Goal: Task Accomplishment & Management: Use online tool/utility

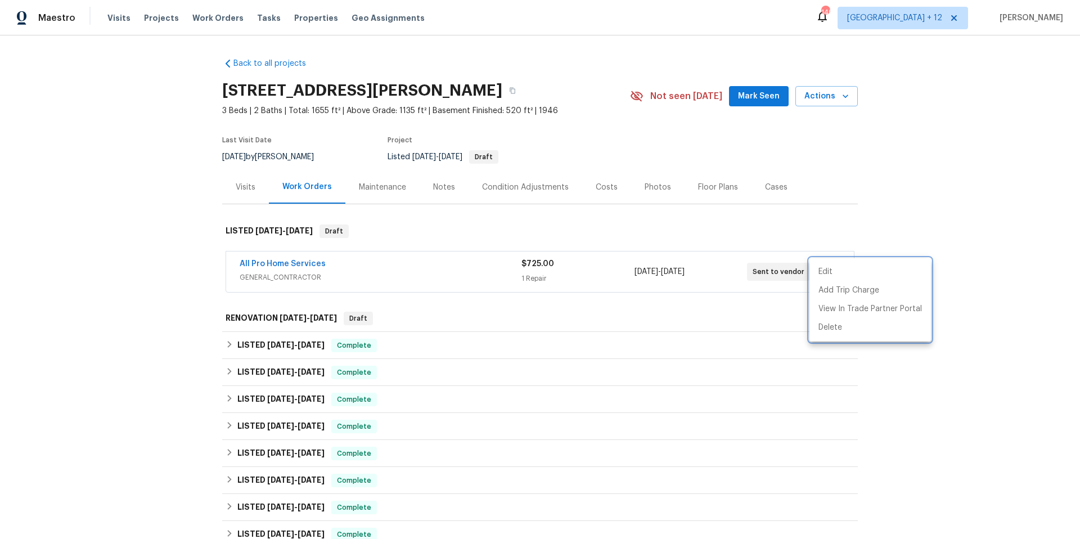
click at [221, 20] on div at bounding box center [540, 269] width 1080 height 539
click at [223, 18] on span "Work Orders" at bounding box center [217, 17] width 51 height 11
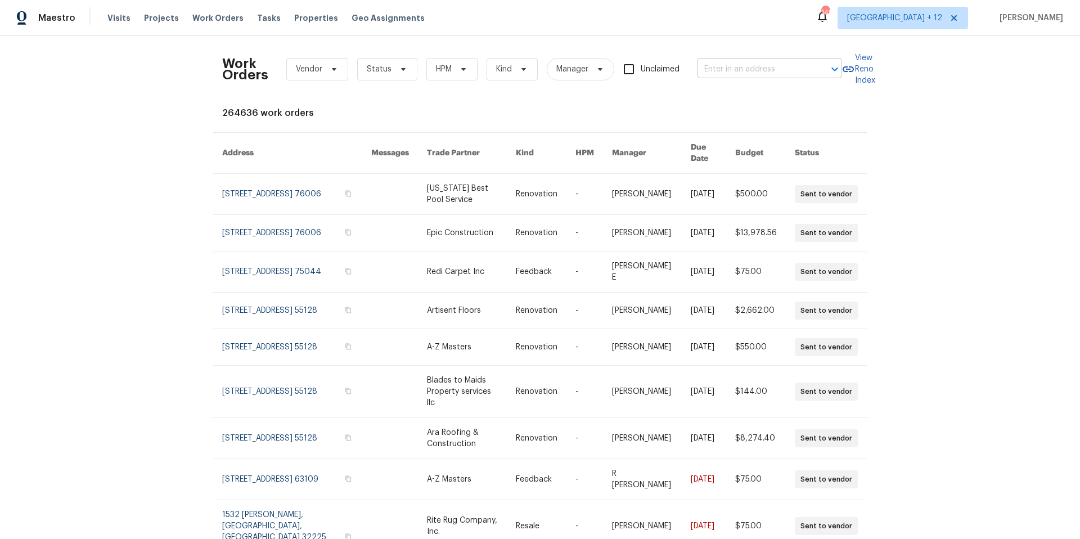
click at [724, 69] on input "text" at bounding box center [754, 69] width 113 height 17
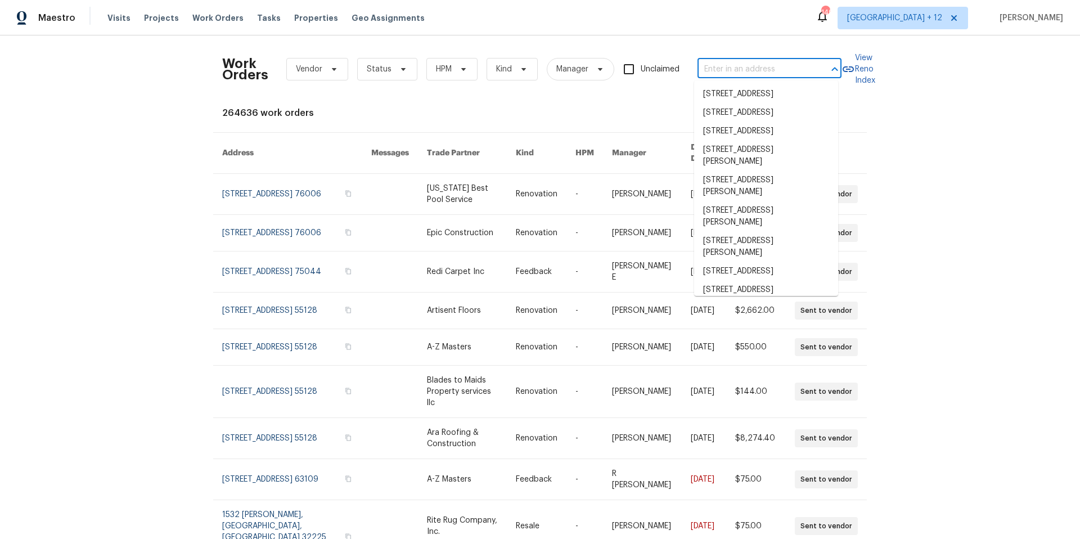
paste input "620 N Dallas Ave, Lancaster, TX 75146"
type input "620 N Dallas Ave, Lancaster, TX 75146"
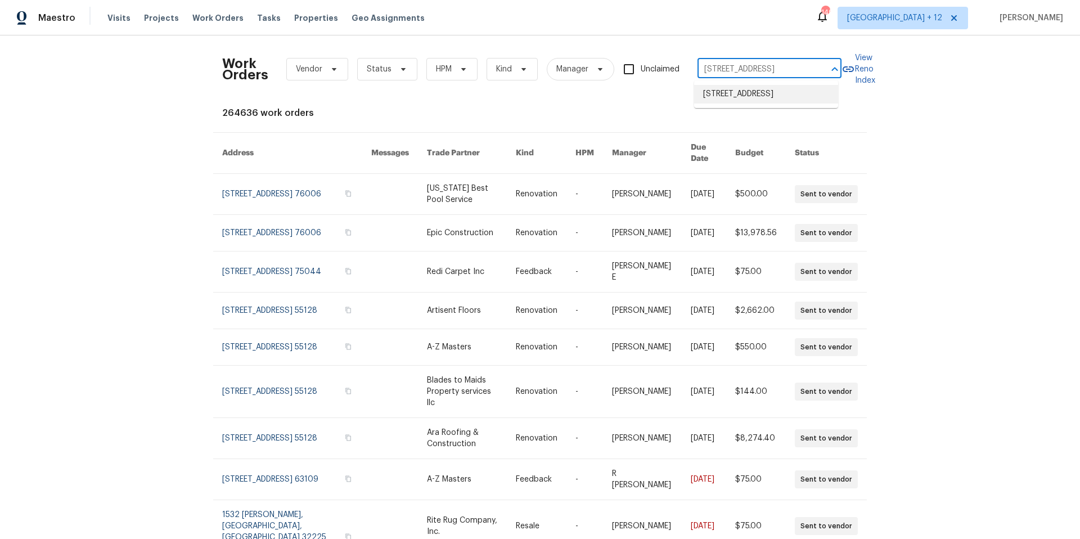
click at [717, 97] on li "620 N Dallas Ave, Lancaster, TX 75146" at bounding box center [766, 94] width 144 height 19
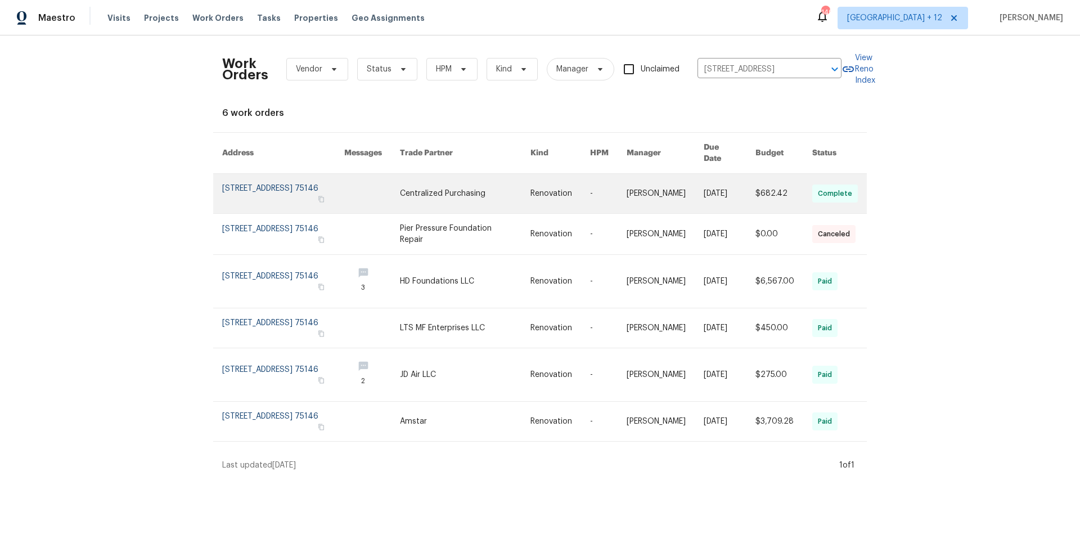
click at [254, 182] on link at bounding box center [283, 193] width 122 height 39
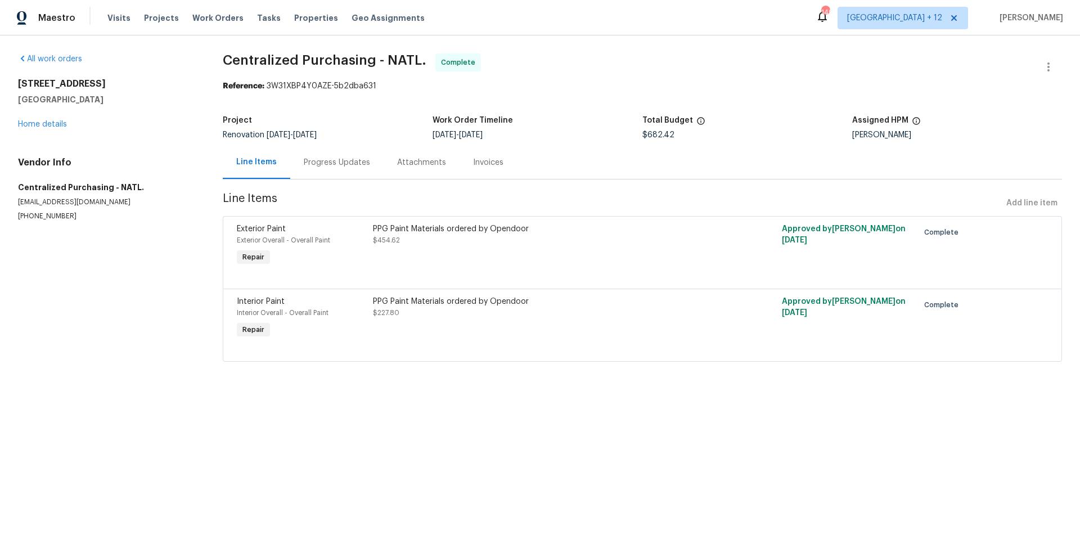
click at [43, 119] on div "620 N Dallas Ave Lancaster, TX 75146 Home details" at bounding box center [107, 104] width 178 height 52
click at [43, 123] on link "Home details" at bounding box center [42, 124] width 49 height 8
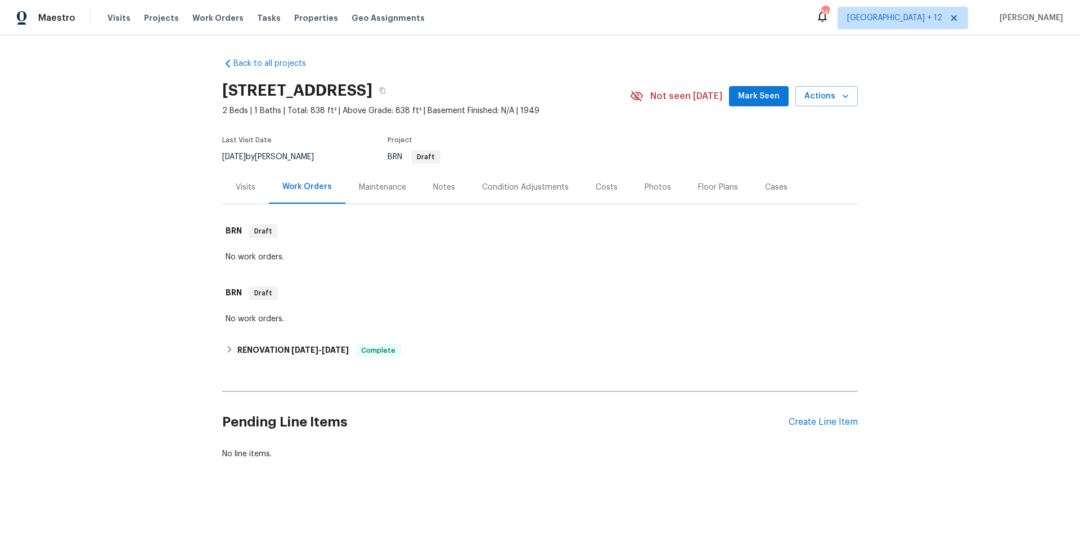
click at [378, 195] on div "Maintenance" at bounding box center [382, 186] width 74 height 33
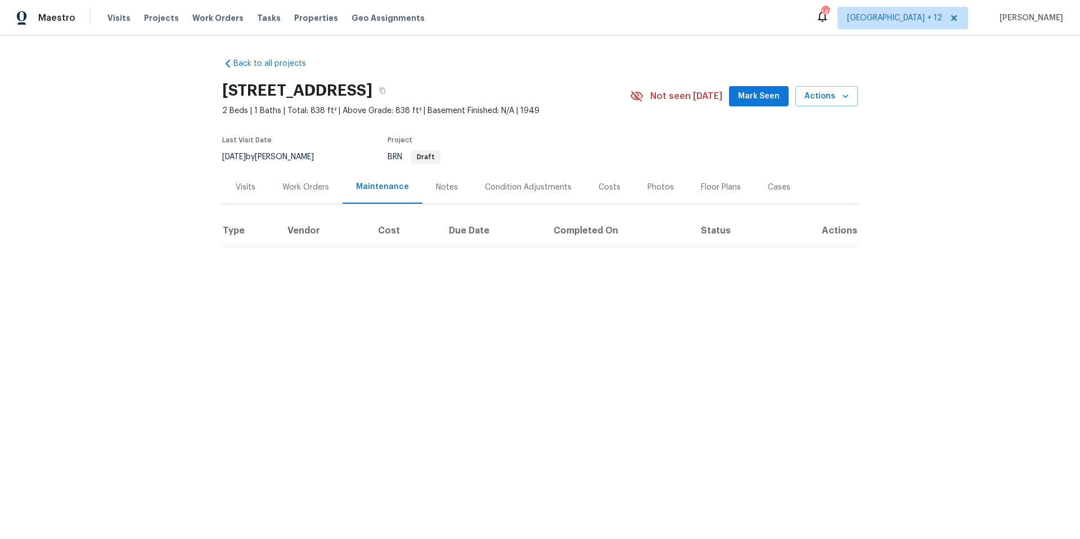
click at [316, 192] on div "Work Orders" at bounding box center [305, 187] width 47 height 11
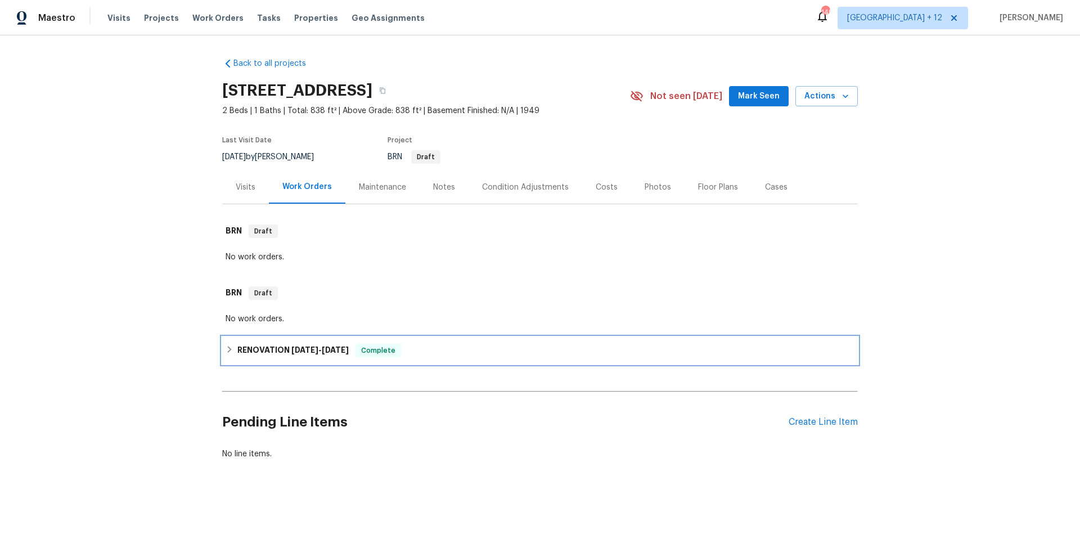
click at [228, 348] on icon at bounding box center [230, 349] width 4 height 7
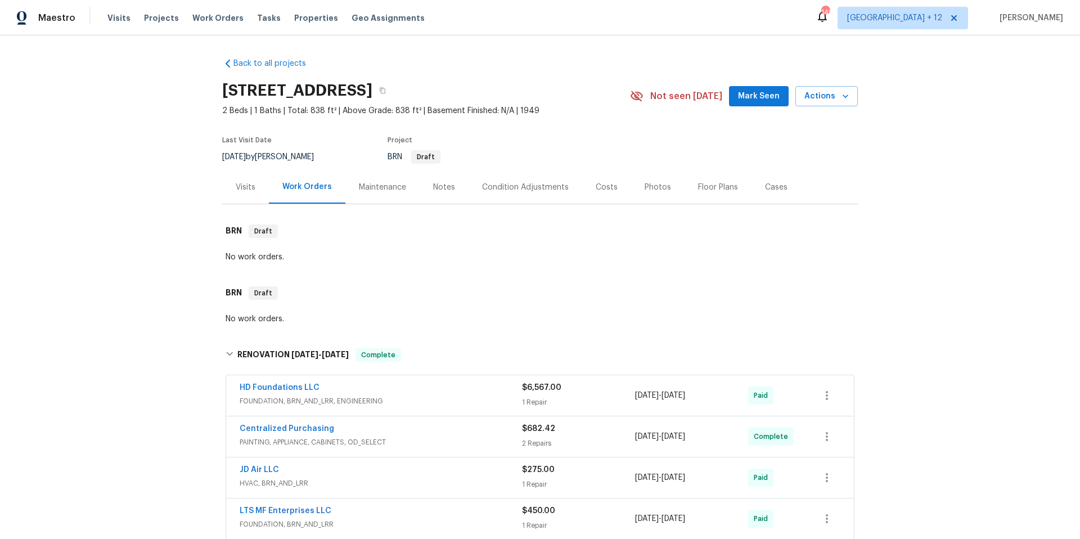
click at [359, 191] on div "Maintenance" at bounding box center [382, 187] width 47 height 11
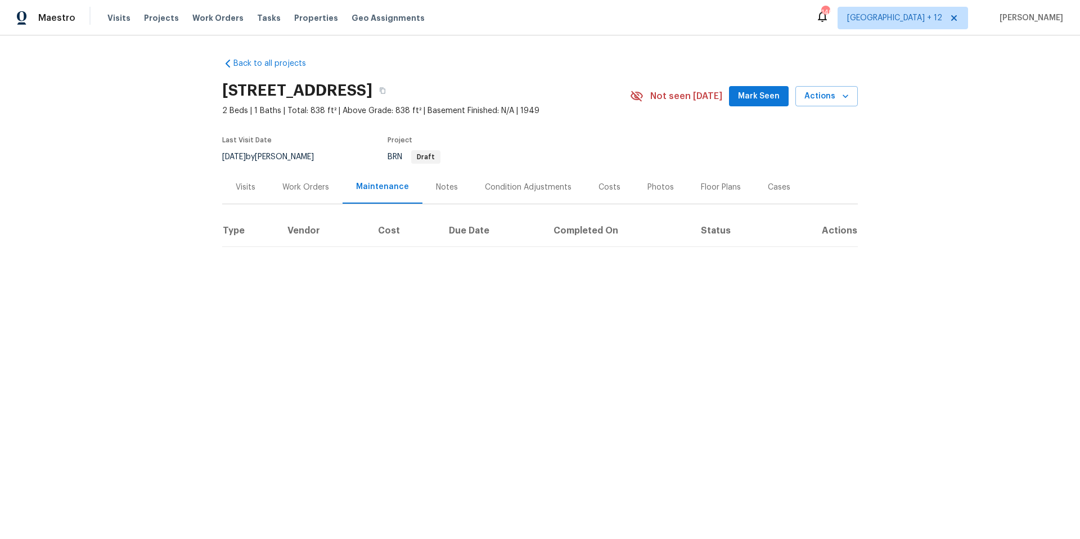
click at [892, 314] on html "Maestro Visits Projects Work Orders Tasks Properties Geo Assignments 149 Minnea…" at bounding box center [540, 157] width 1080 height 314
click at [386, 92] on icon "button" at bounding box center [382, 90] width 7 height 7
click at [385, 93] on icon "button" at bounding box center [383, 91] width 6 height 6
click at [212, 19] on span "Work Orders" at bounding box center [217, 17] width 51 height 11
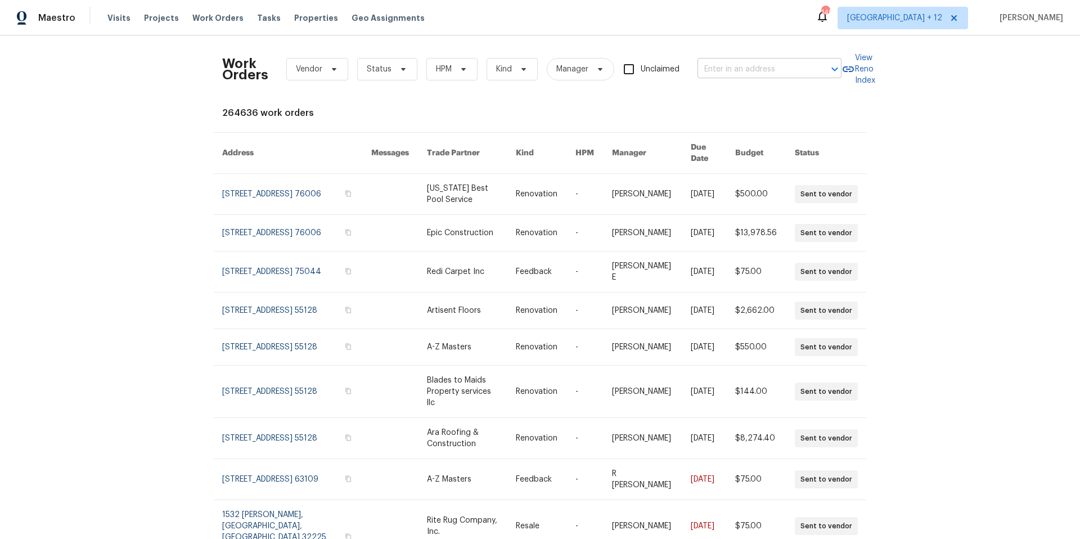
click at [753, 68] on input "text" at bounding box center [754, 69] width 113 height 17
type input "40 englewood"
click at [743, 95] on li "[STREET_ADDRESS]" at bounding box center [766, 94] width 144 height 19
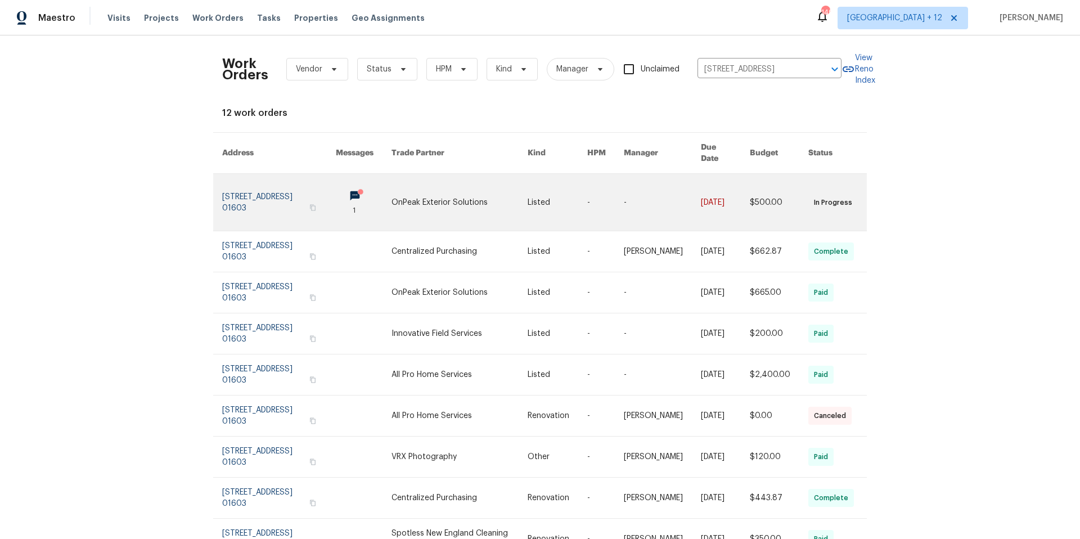
click at [255, 188] on link at bounding box center [279, 202] width 114 height 57
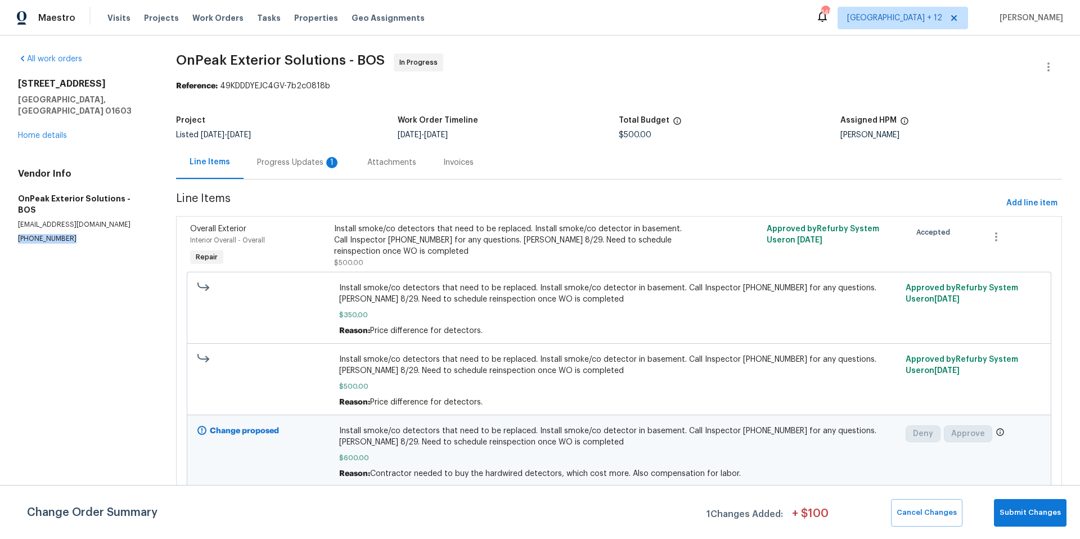
drag, startPoint x: 18, startPoint y: 215, endPoint x: 82, endPoint y: 215, distance: 63.6
click at [82, 234] on p "[PHONE_NUMBER]" at bounding box center [83, 239] width 131 height 10
copy p "[PHONE_NUMBER]"
click at [27, 132] on link "Home details" at bounding box center [42, 136] width 49 height 8
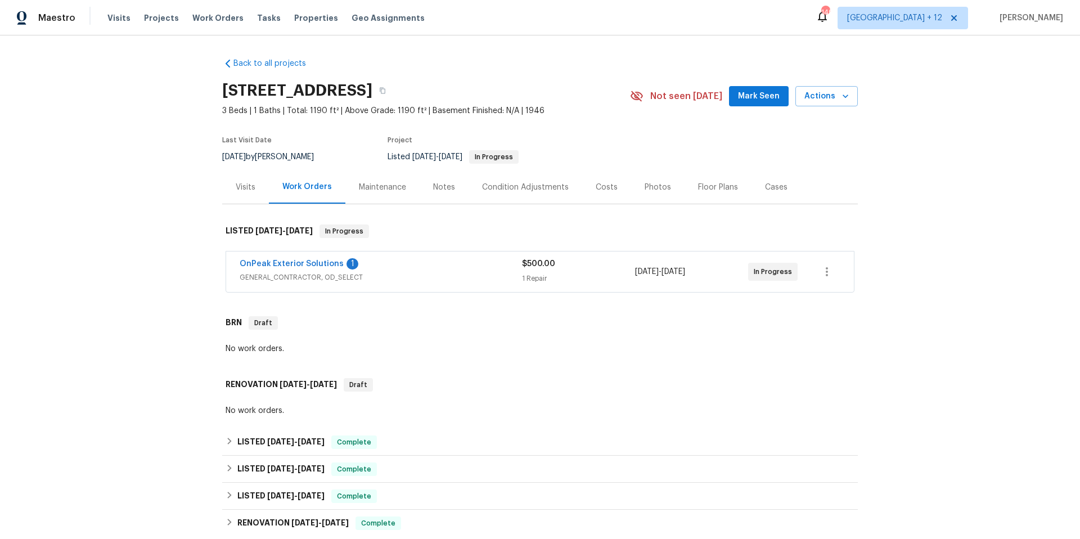
click at [433, 265] on div "OnPeak Exterior Solutions 1" at bounding box center [381, 265] width 282 height 14
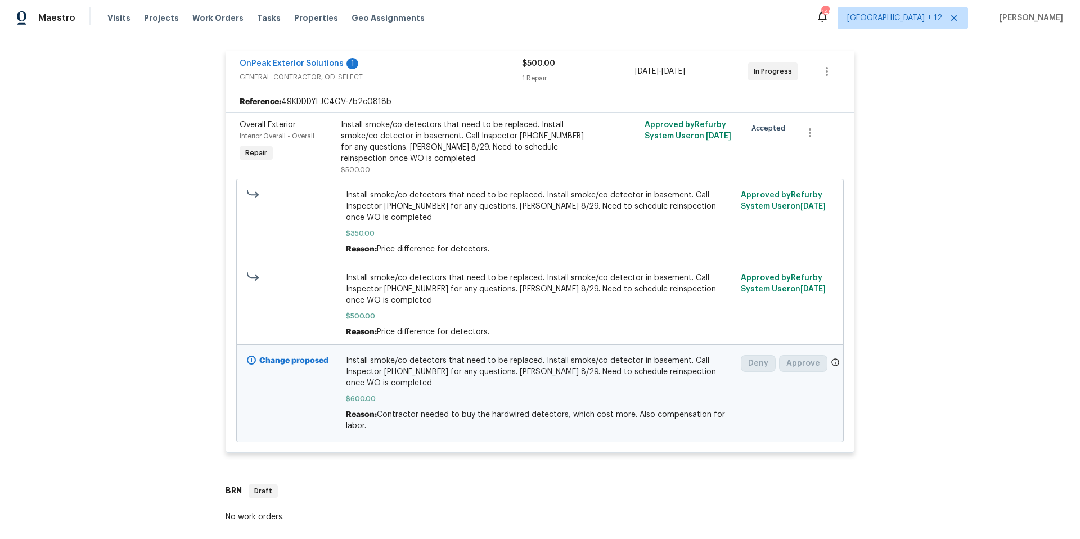
scroll to position [132, 0]
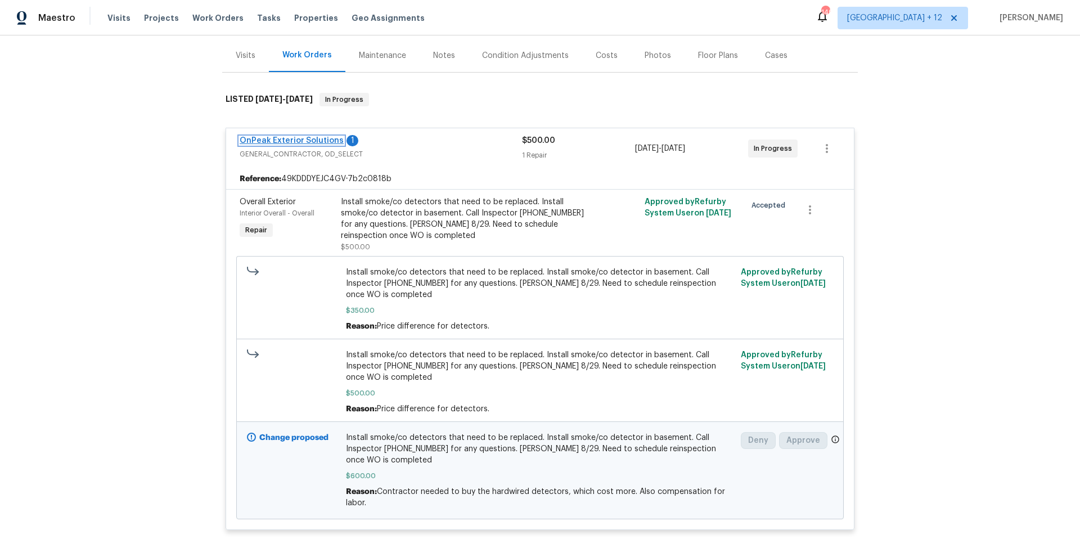
click at [293, 140] on link "OnPeak Exterior Solutions" at bounding box center [292, 141] width 104 height 8
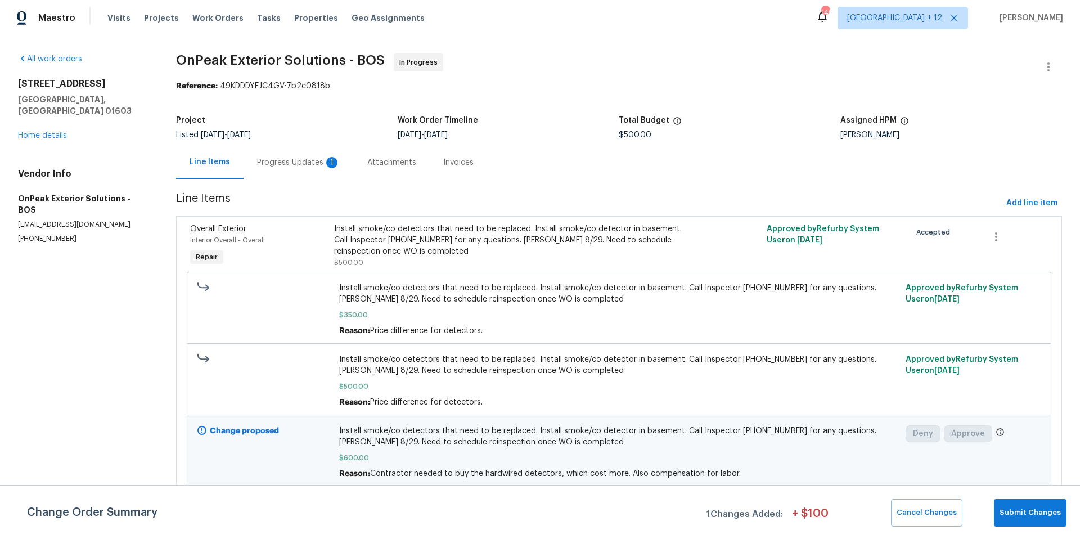
click at [306, 160] on div "Progress Updates 1" at bounding box center [298, 162] width 83 height 11
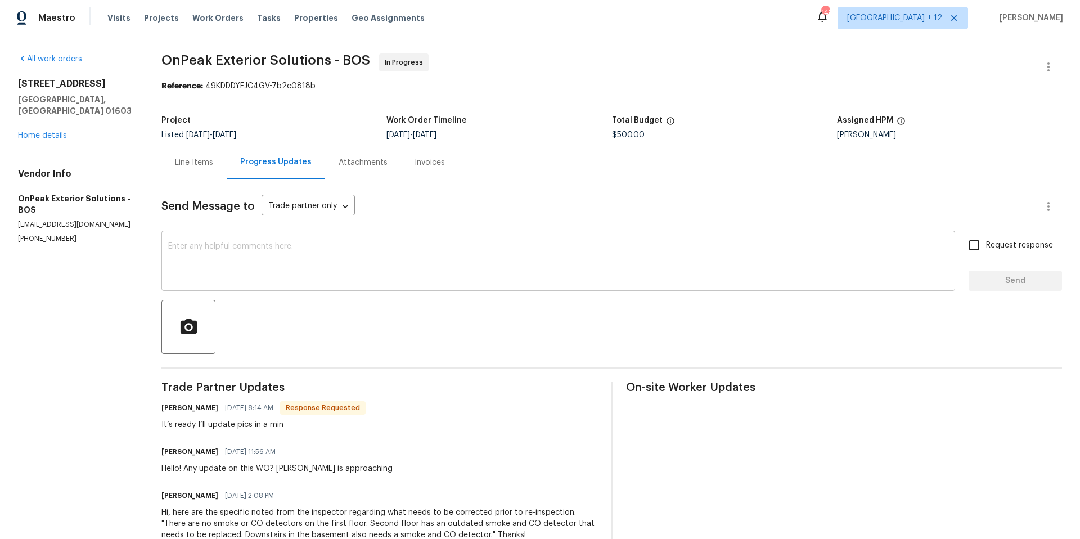
click at [462, 249] on textarea at bounding box center [558, 261] width 780 height 39
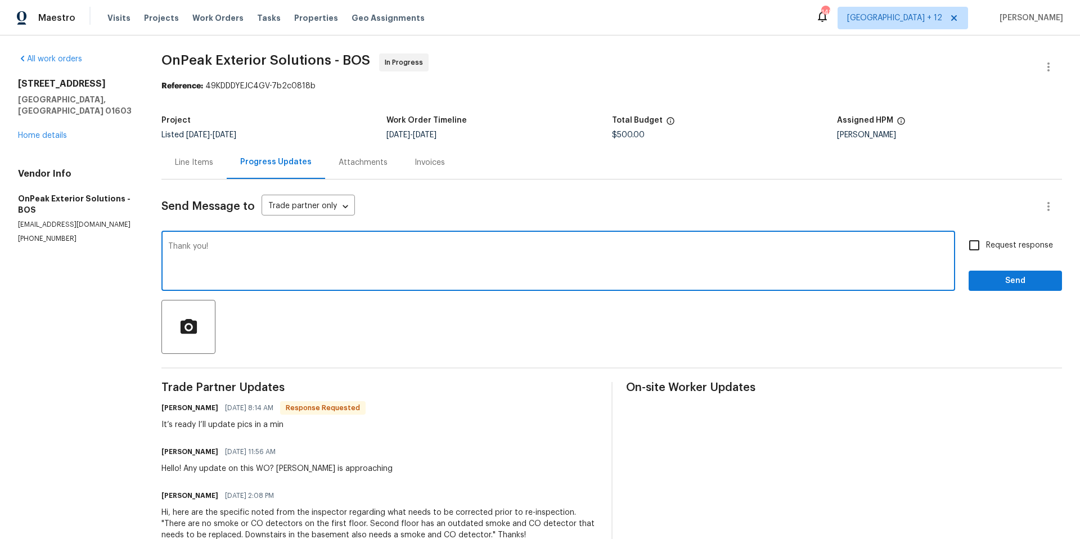
type textarea "Thank you!"
drag, startPoint x: 969, startPoint y: 244, endPoint x: 986, endPoint y: 260, distance: 23.9
click at [969, 244] on input "Request response" at bounding box center [975, 245] width 24 height 24
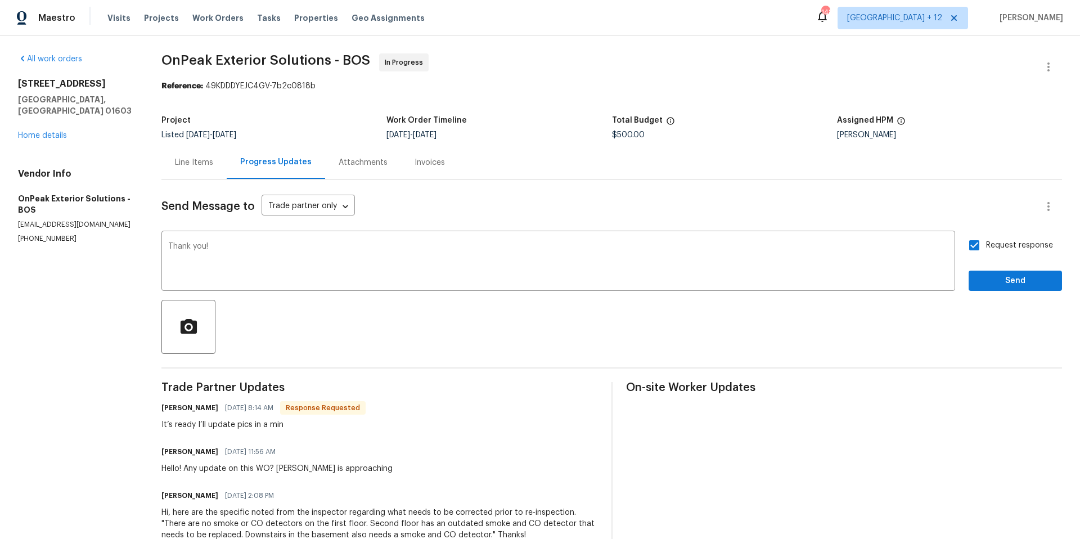
click at [967, 241] on input "Request response" at bounding box center [975, 245] width 24 height 24
checkbox input "false"
click at [990, 285] on span "Send" at bounding box center [1015, 281] width 75 height 14
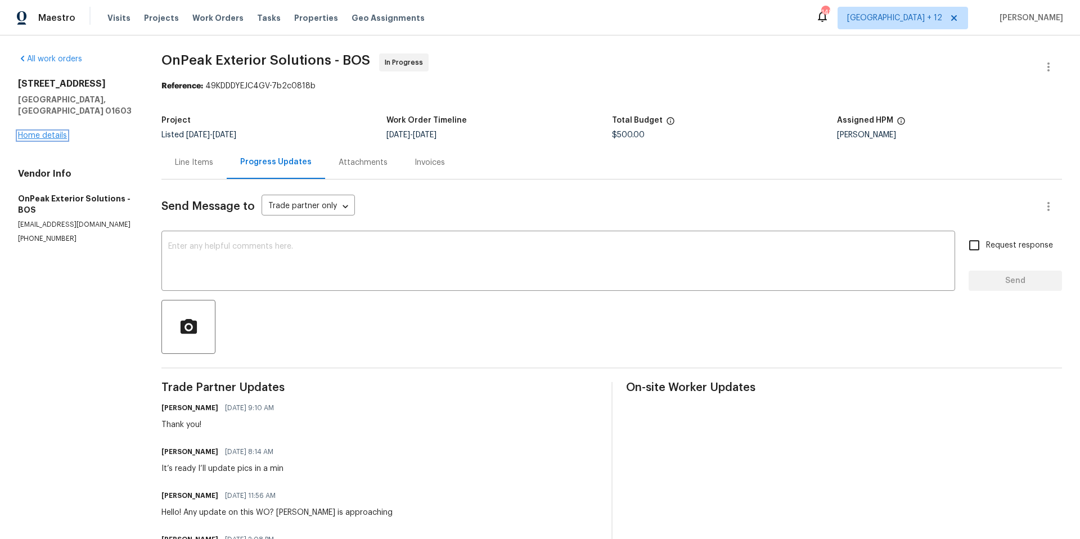
click at [60, 132] on link "Home details" at bounding box center [42, 136] width 49 height 8
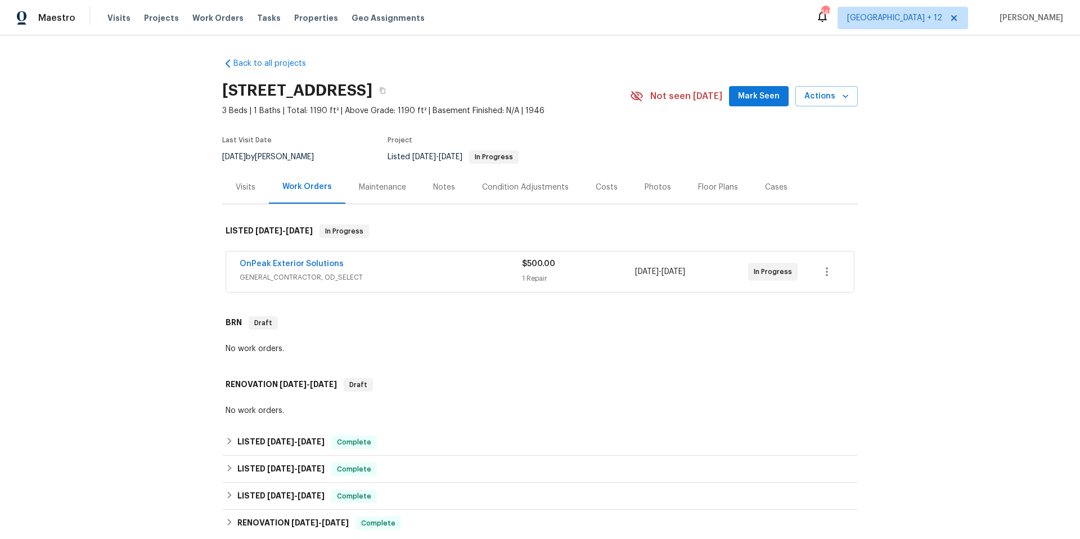
click at [380, 275] on span "GENERAL_CONTRACTOR, OD_SELECT" at bounding box center [381, 277] width 282 height 11
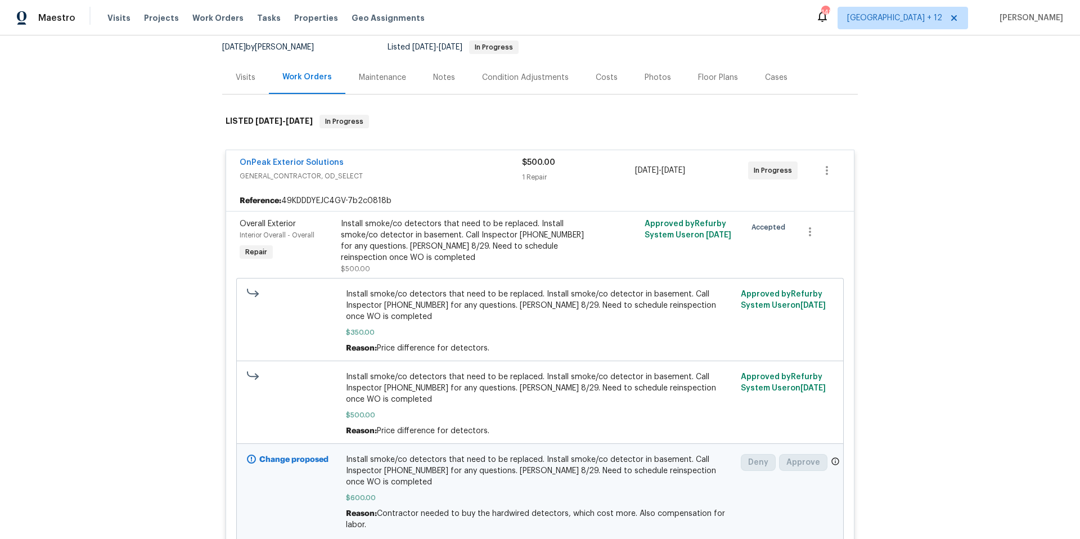
scroll to position [177, 0]
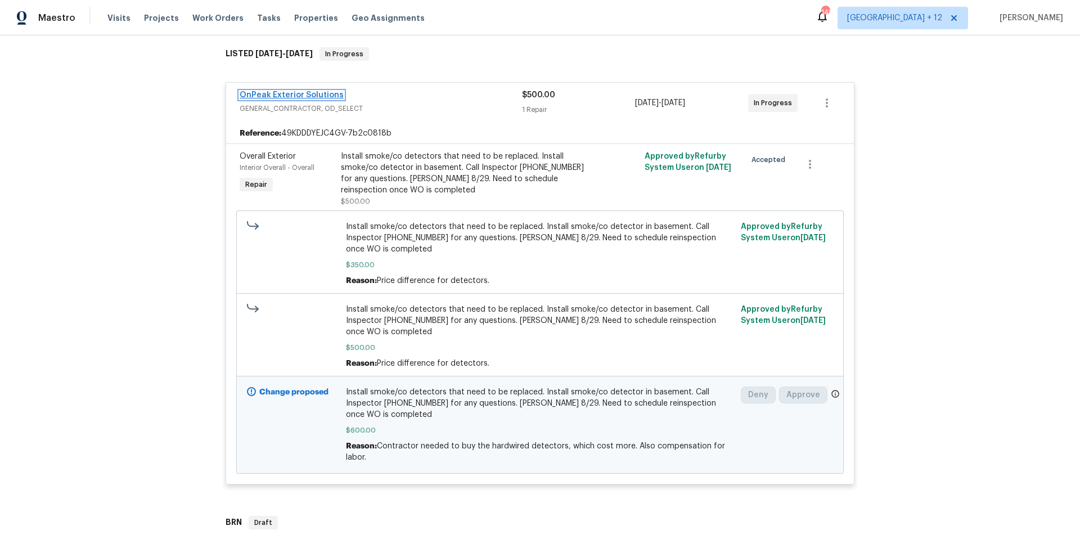
click at [302, 93] on link "OnPeak Exterior Solutions" at bounding box center [292, 95] width 104 height 8
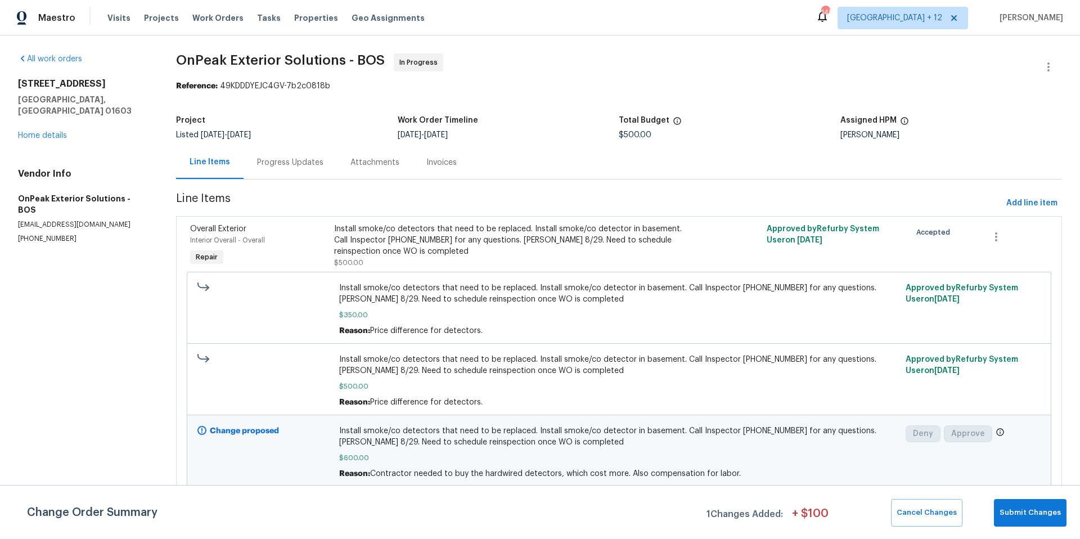
click at [303, 161] on div "Progress Updates" at bounding box center [290, 162] width 66 height 11
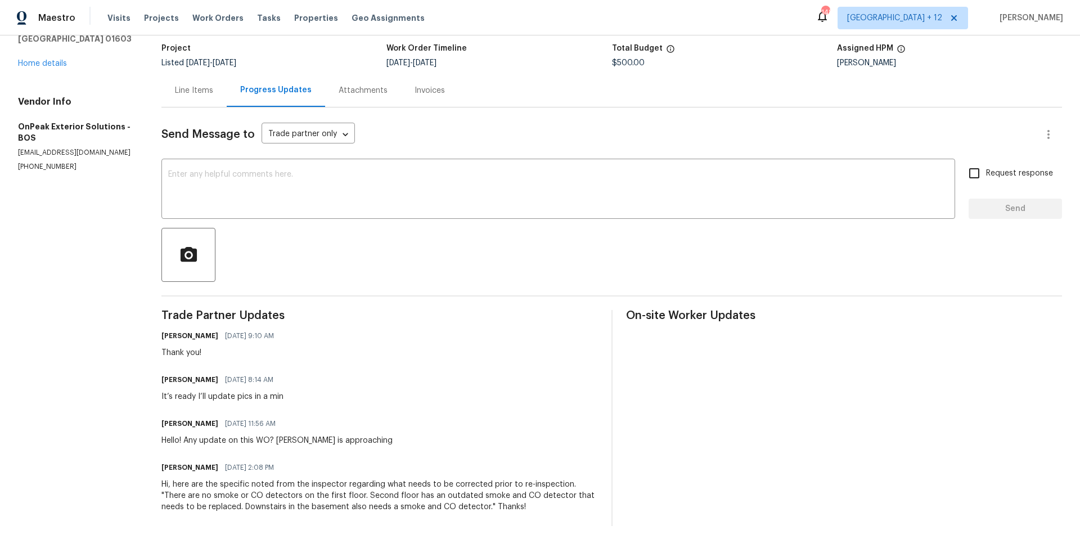
scroll to position [65, 0]
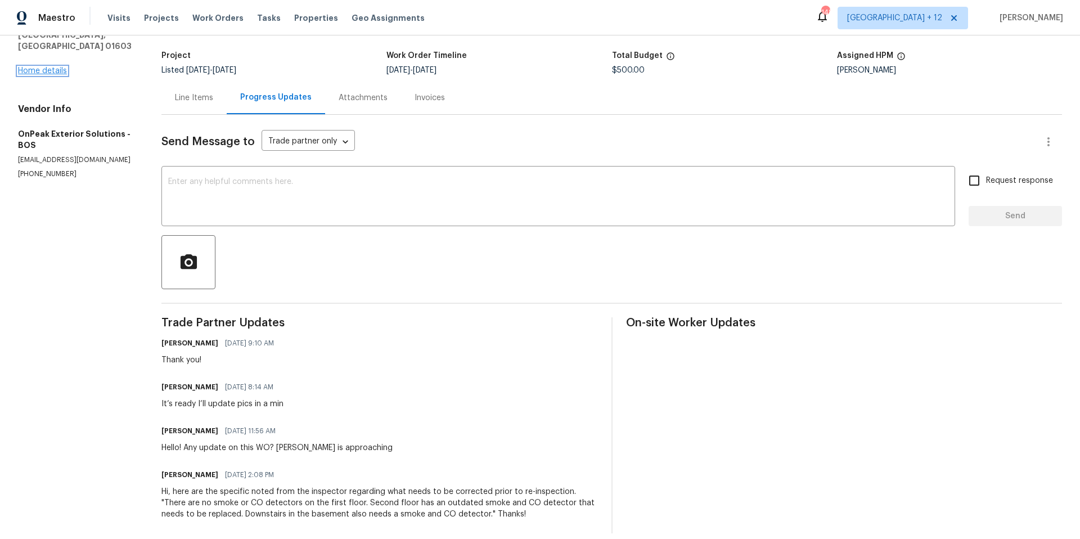
click at [54, 67] on link "Home details" at bounding box center [42, 71] width 49 height 8
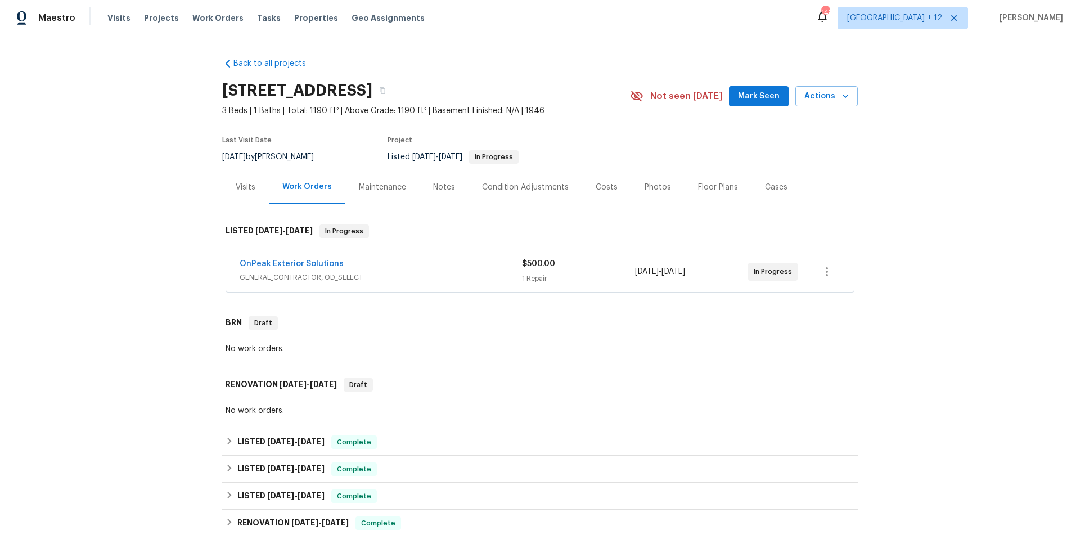
click at [477, 272] on span "GENERAL_CONTRACTOR, OD_SELECT" at bounding box center [381, 277] width 282 height 11
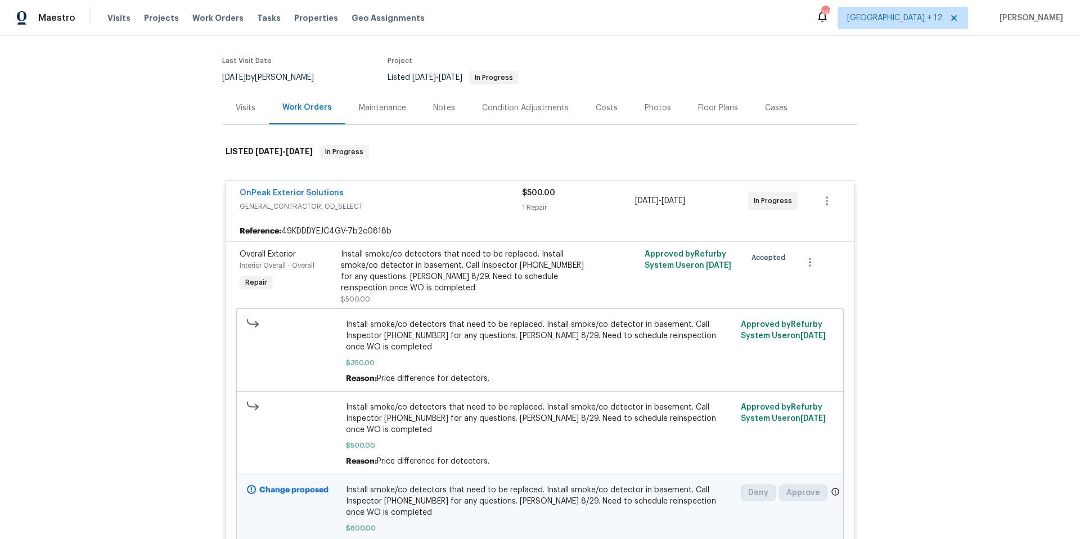
scroll to position [28, 0]
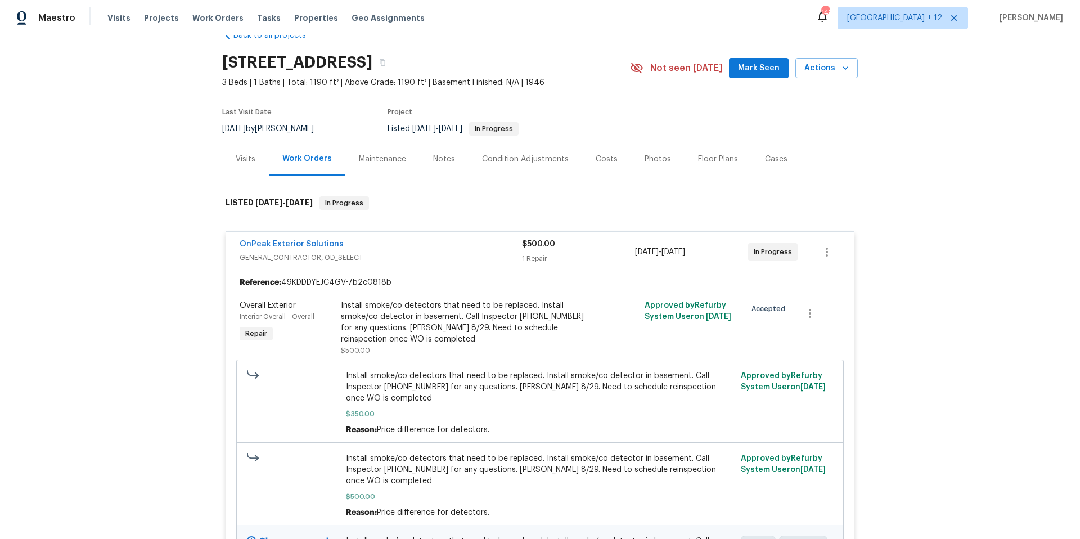
click at [287, 255] on span "GENERAL_CONTRACTOR, OD_SELECT" at bounding box center [381, 257] width 282 height 11
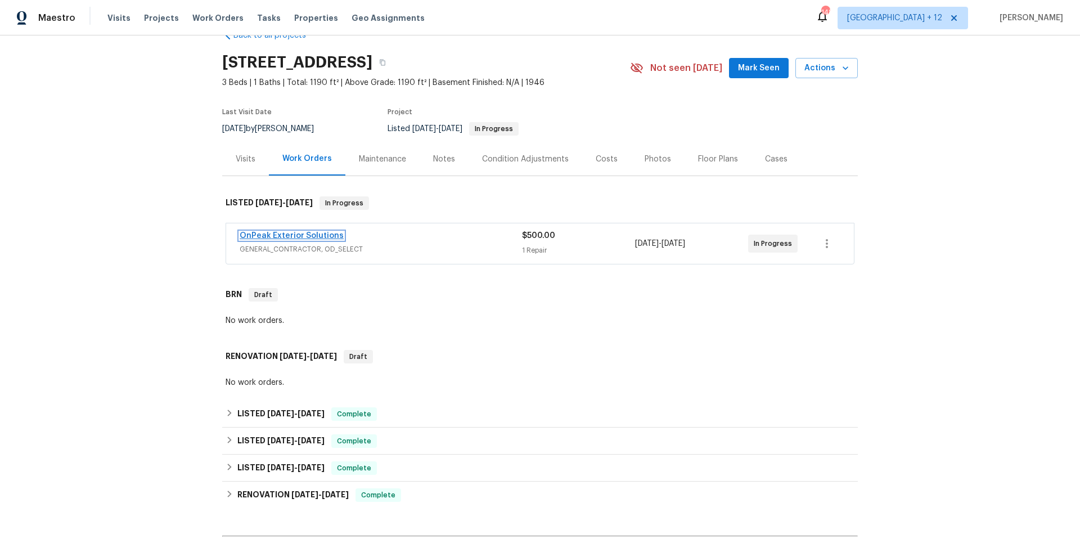
click at [279, 236] on link "OnPeak Exterior Solutions" at bounding box center [292, 236] width 104 height 8
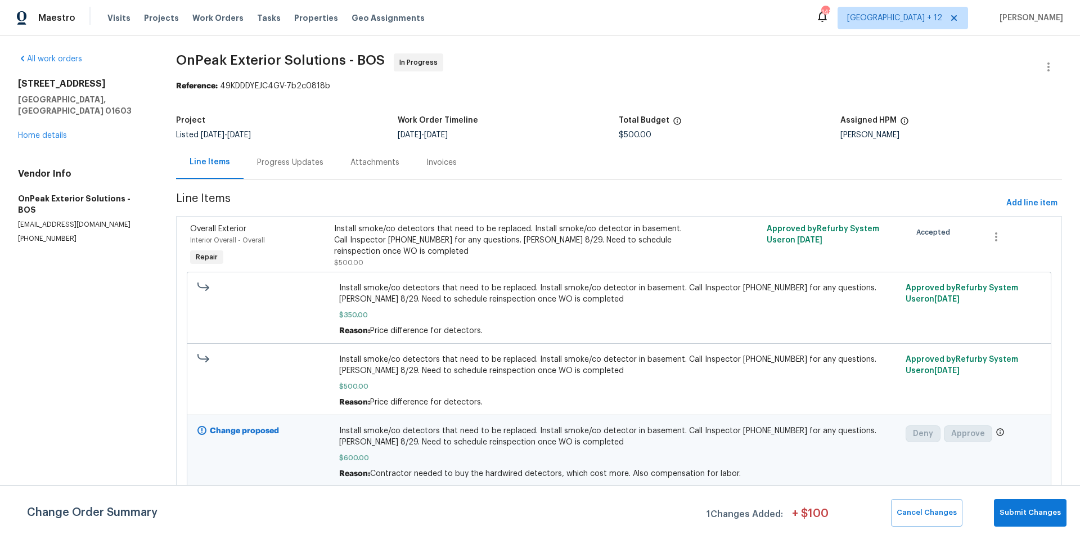
click at [320, 151] on div "Progress Updates" at bounding box center [290, 162] width 93 height 33
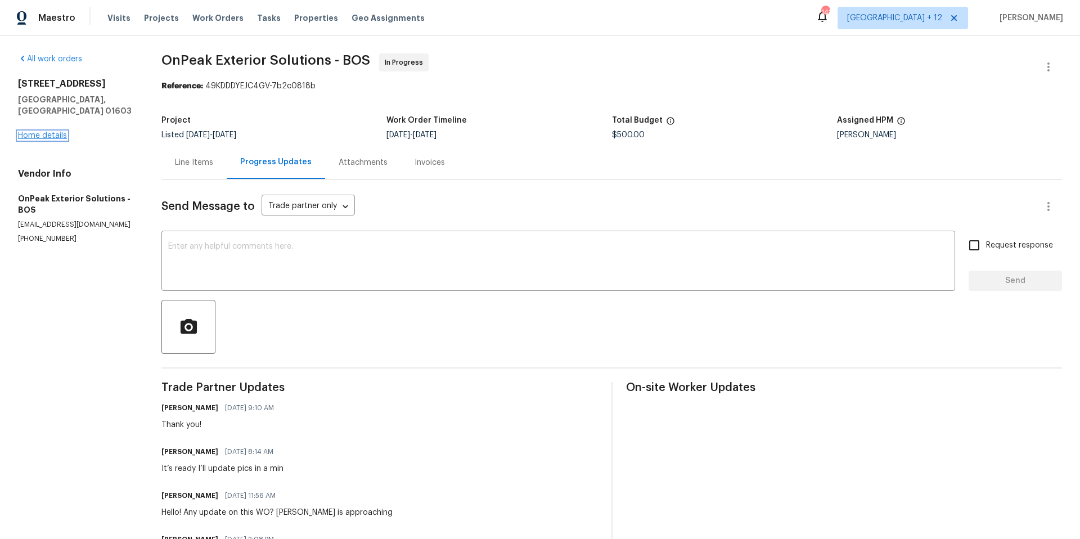
click at [50, 132] on link "Home details" at bounding box center [42, 136] width 49 height 8
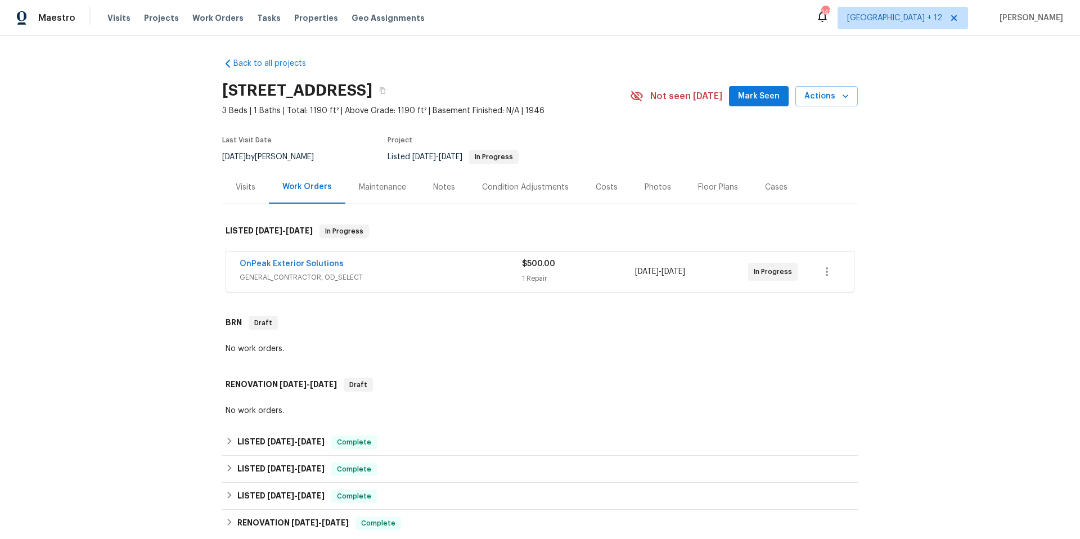
click at [480, 269] on div "OnPeak Exterior Solutions" at bounding box center [381, 265] width 282 height 14
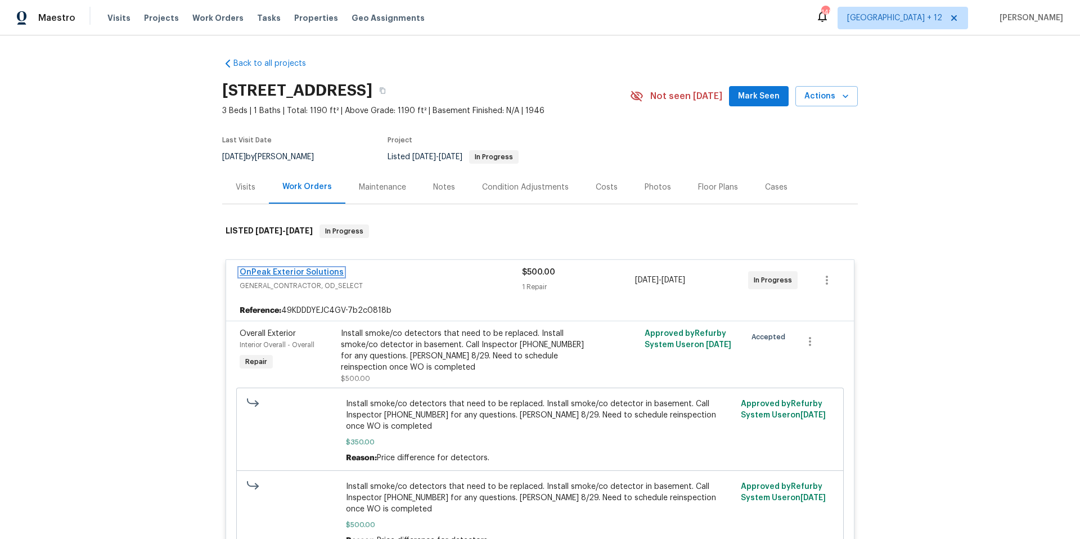
click at [262, 272] on link "OnPeak Exterior Solutions" at bounding box center [292, 272] width 104 height 8
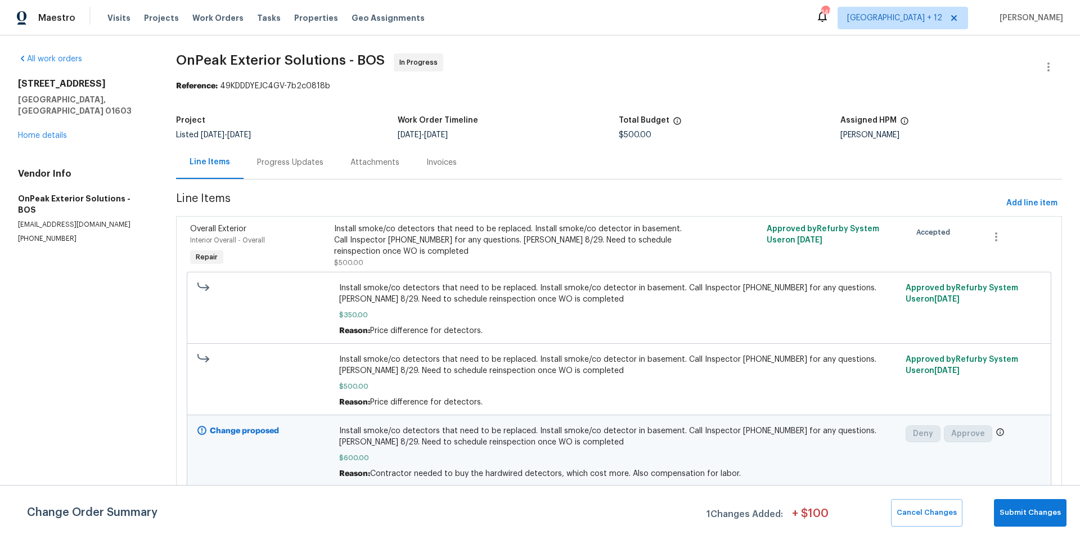
click at [312, 163] on div "Progress Updates" at bounding box center [290, 162] width 66 height 11
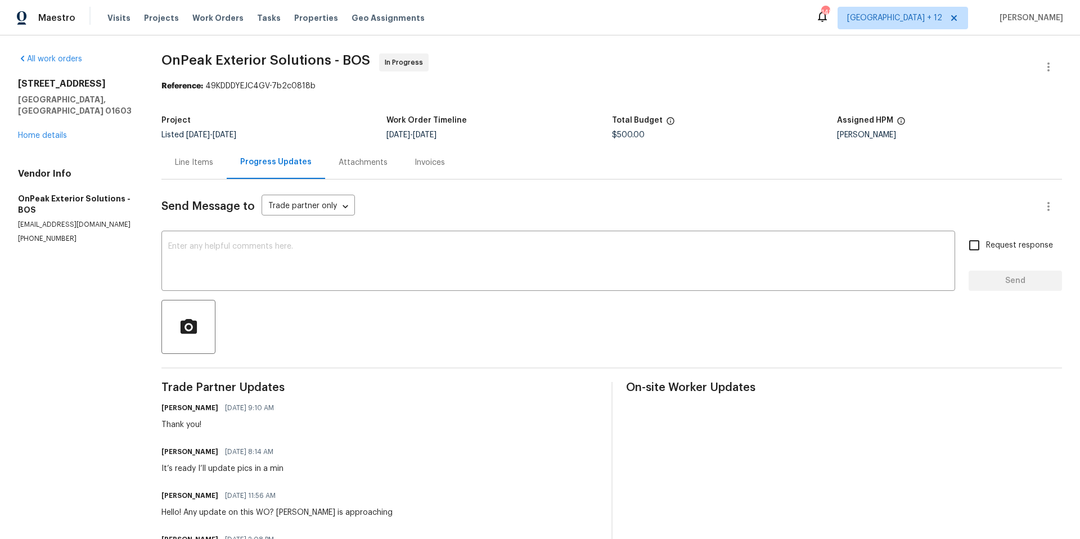
scroll to position [2, 0]
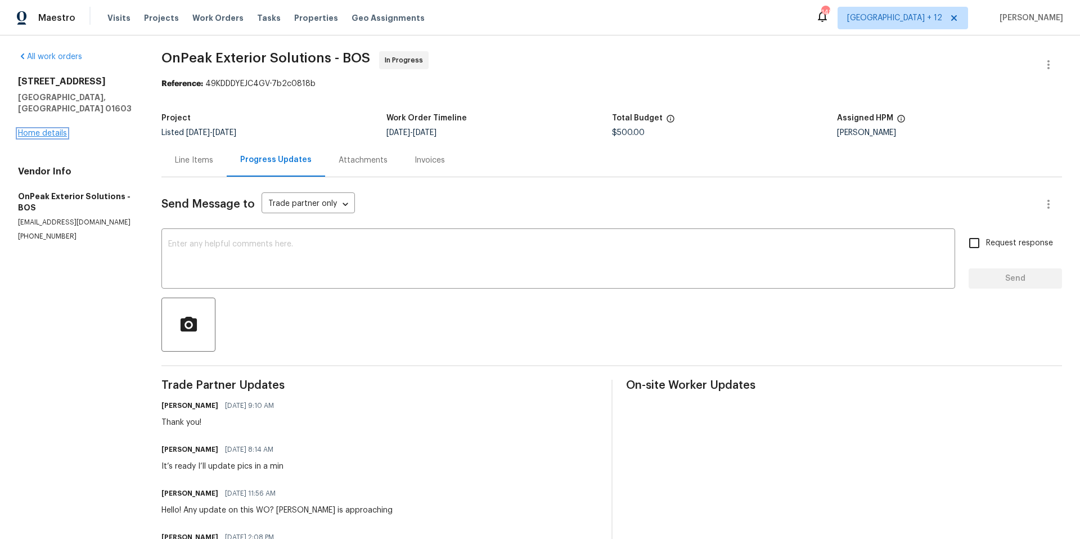
click at [46, 129] on link "Home details" at bounding box center [42, 133] width 49 height 8
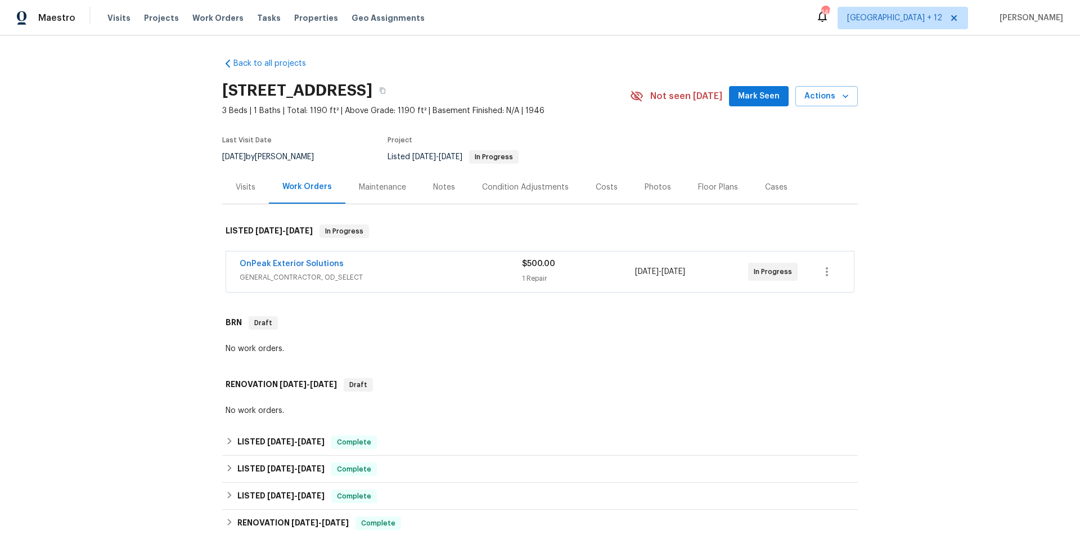
scroll to position [87, 0]
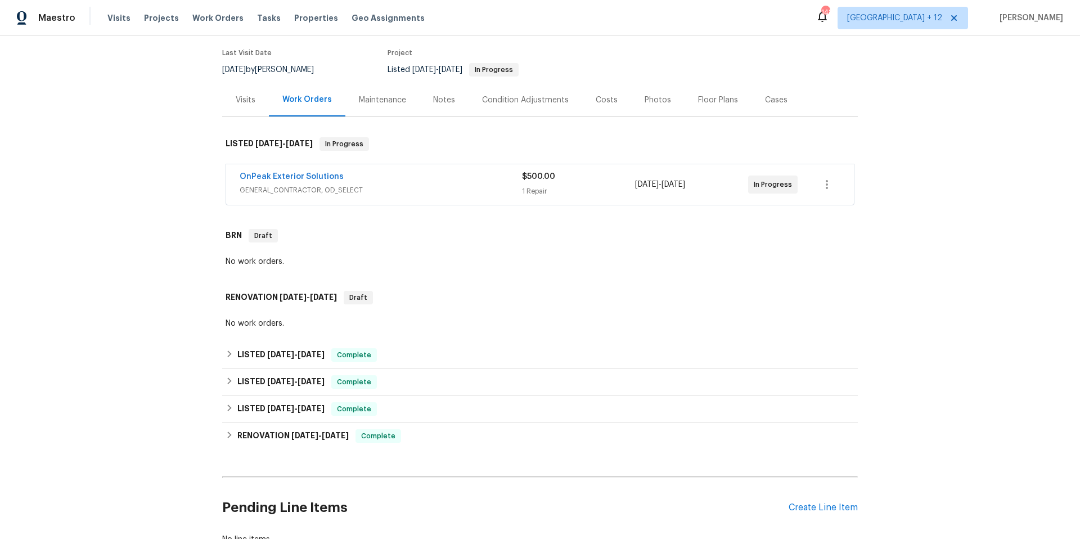
click at [415, 185] on span "GENERAL_CONTRACTOR, OD_SELECT" at bounding box center [381, 190] width 282 height 11
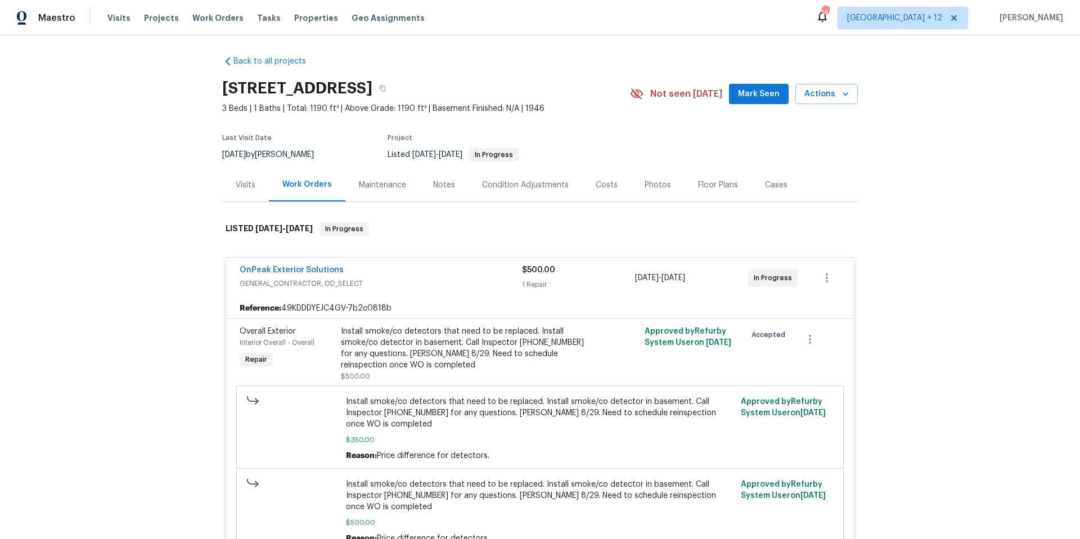
scroll to position [0, 0]
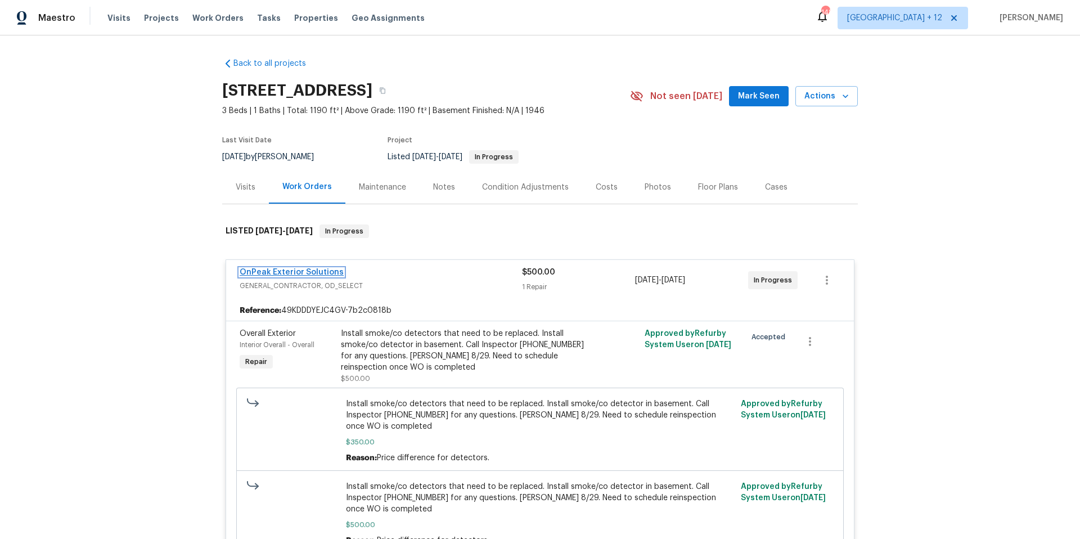
click at [326, 272] on link "OnPeak Exterior Solutions" at bounding box center [292, 272] width 104 height 8
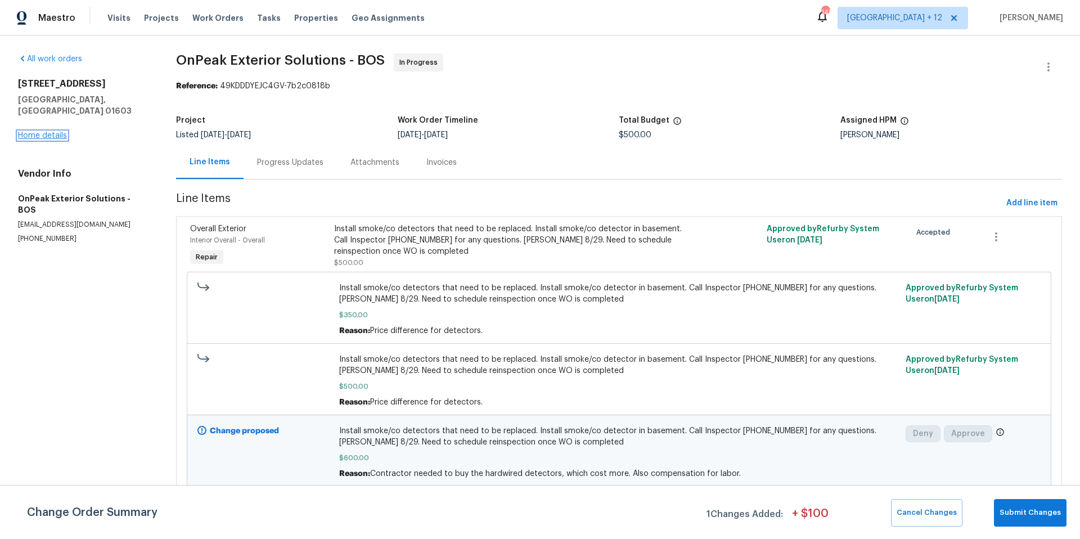
click at [50, 132] on link "Home details" at bounding box center [42, 136] width 49 height 8
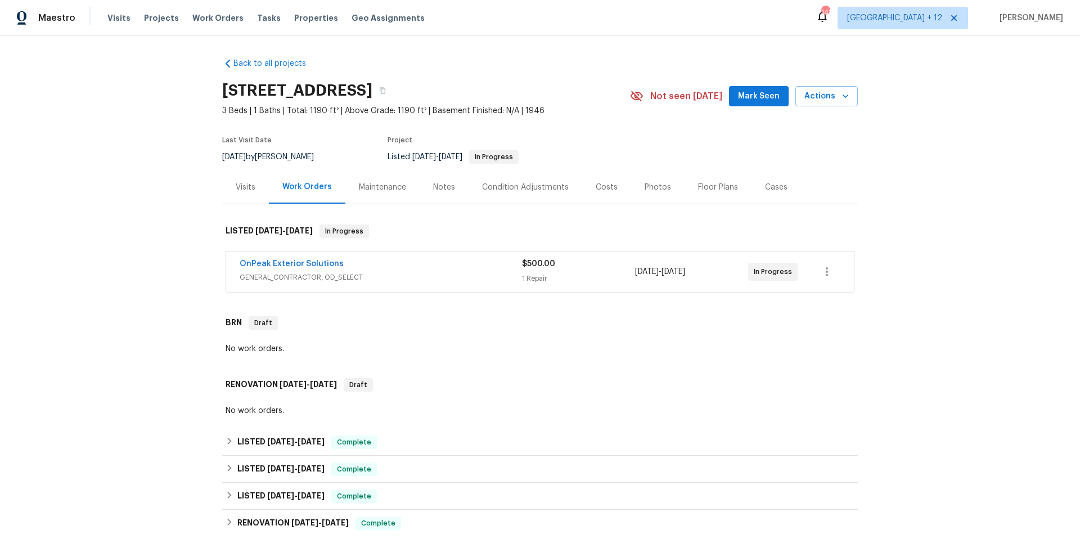
click at [1009, 254] on div "Back to all projects 40 Englewood Ave, Worcester, MA 01603 3 Beds | 1 Baths | T…" at bounding box center [540, 287] width 1080 height 504
click at [351, 272] on span "GENERAL_CONTRACTOR, OD_SELECT" at bounding box center [381, 277] width 282 height 11
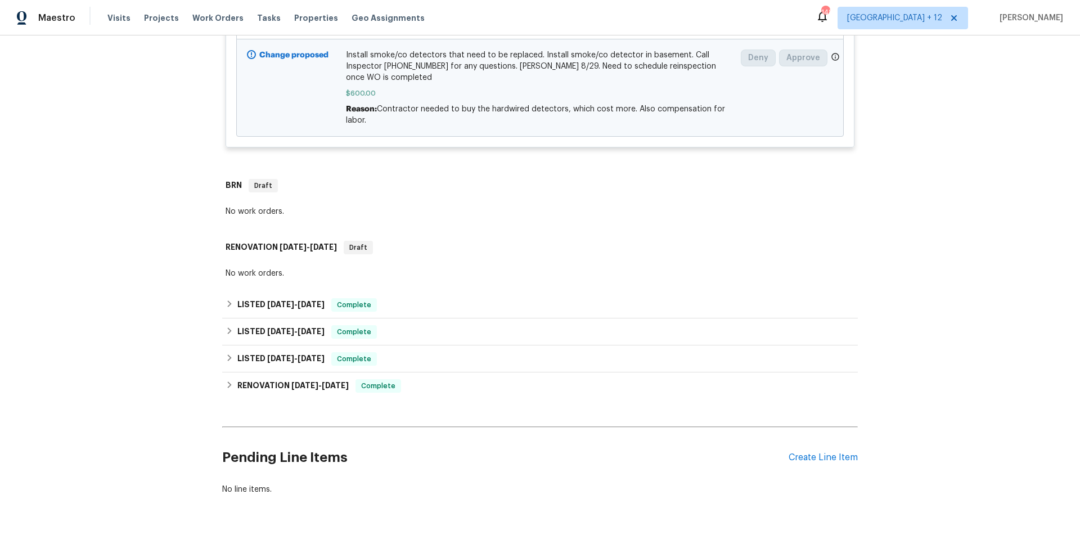
scroll to position [557, 0]
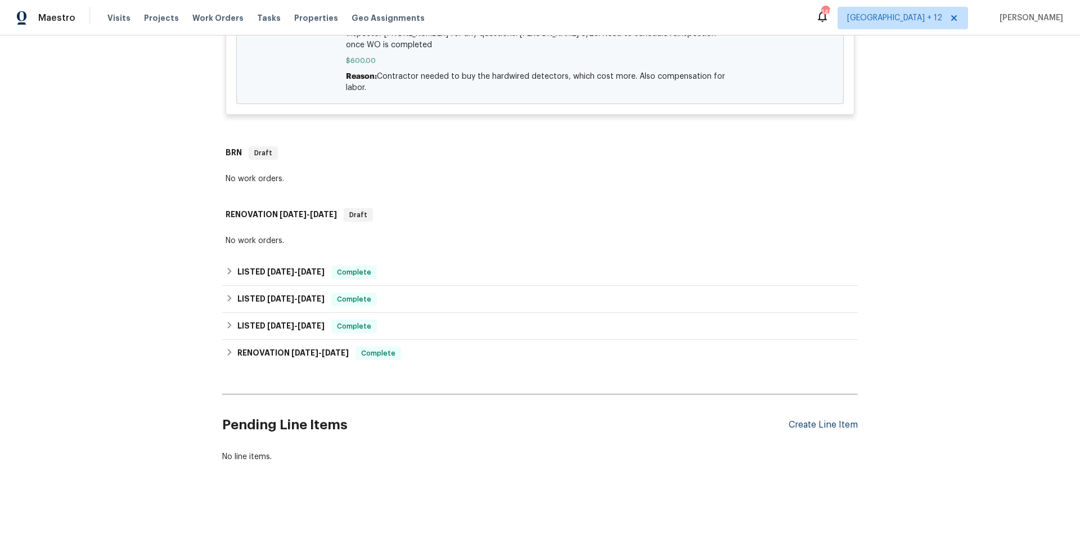
click at [837, 420] on div "Create Line Item" at bounding box center [823, 425] width 69 height 11
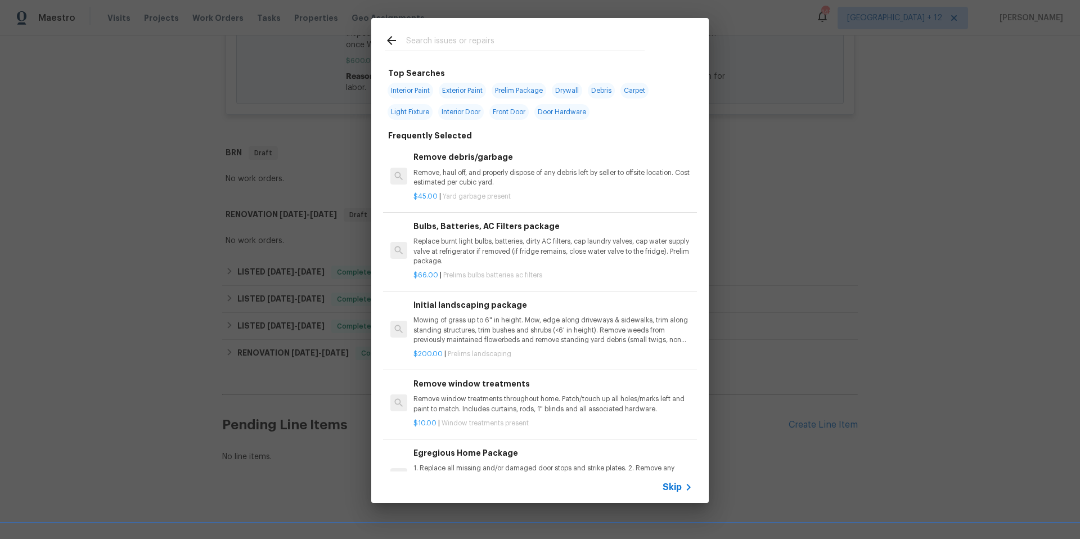
click at [673, 484] on span "Skip" at bounding box center [672, 487] width 19 height 11
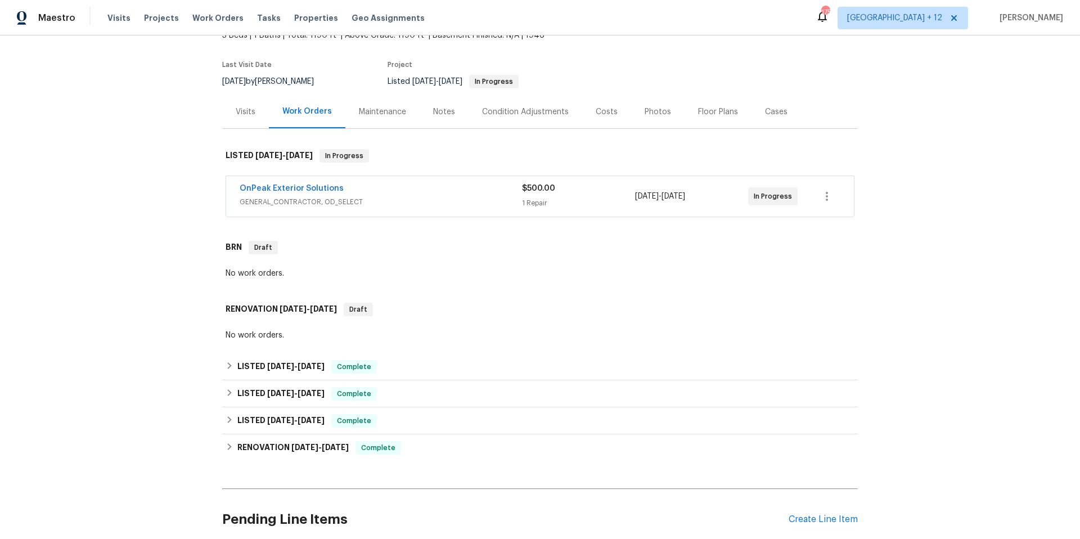
scroll to position [178, 0]
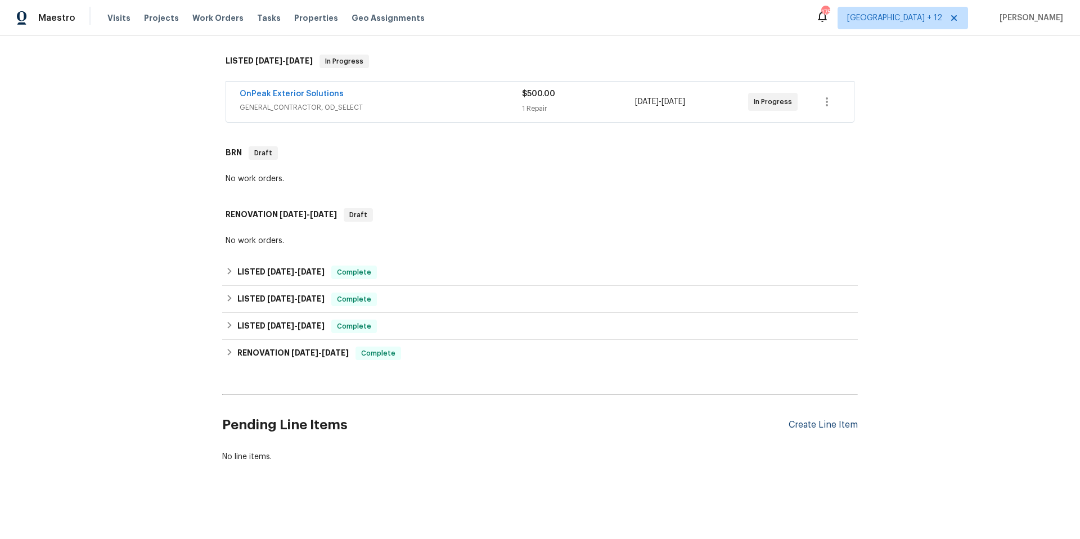
click at [824, 420] on div "Create Line Item" at bounding box center [823, 425] width 69 height 11
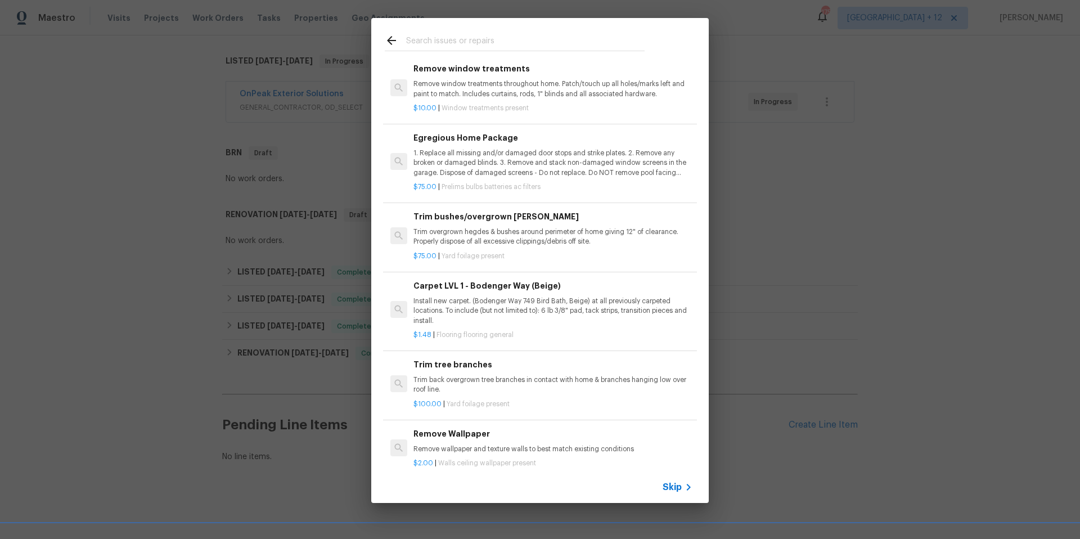
scroll to position [405, 0]
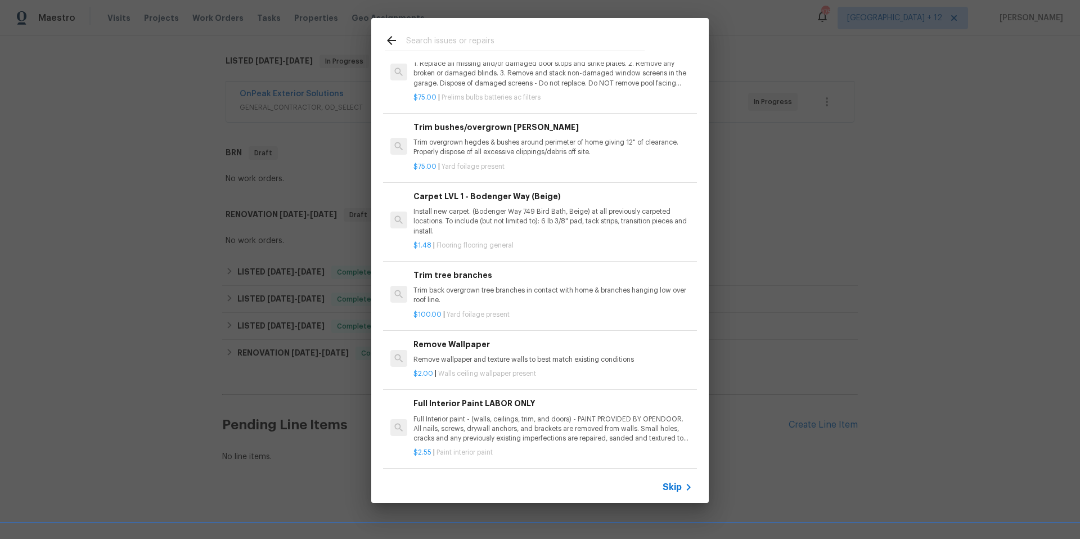
click at [669, 487] on span "Skip" at bounding box center [672, 487] width 19 height 11
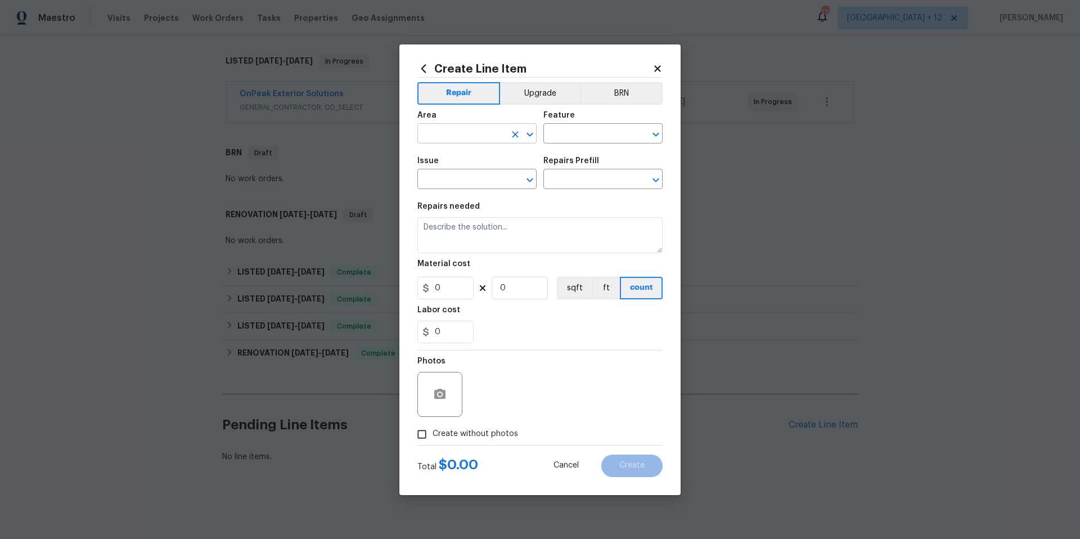
click at [465, 128] on input "text" at bounding box center [461, 134] width 88 height 17
click at [470, 176] on li "Exterior Overall" at bounding box center [476, 178] width 119 height 19
type input "Exterior Overall"
click at [601, 137] on input "text" at bounding box center [587, 134] width 88 height 17
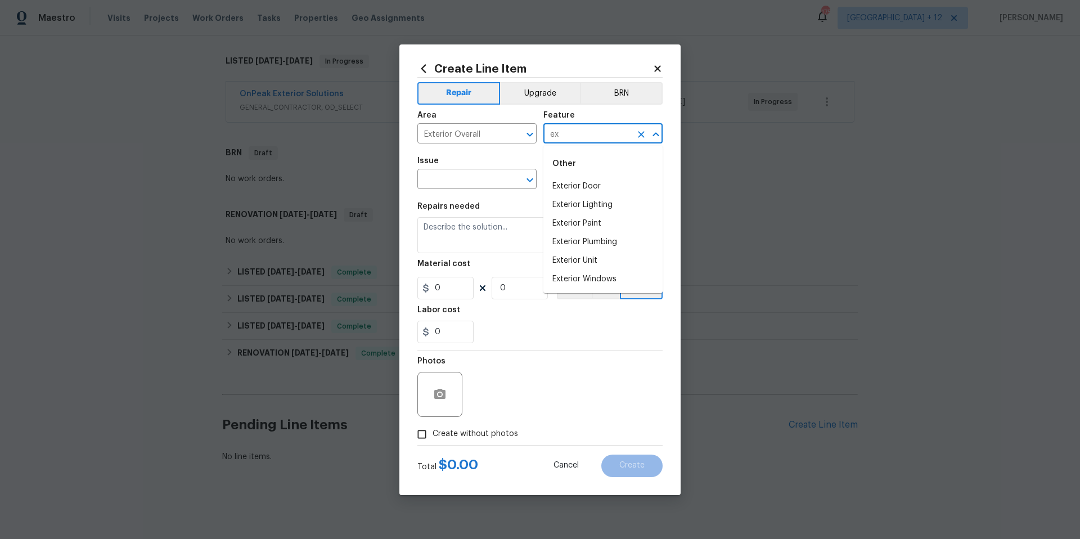
type input "e"
click at [579, 231] on li "Overall" at bounding box center [602, 232] width 119 height 19
type input "Overall"
click at [469, 184] on input "text" at bounding box center [461, 180] width 88 height 17
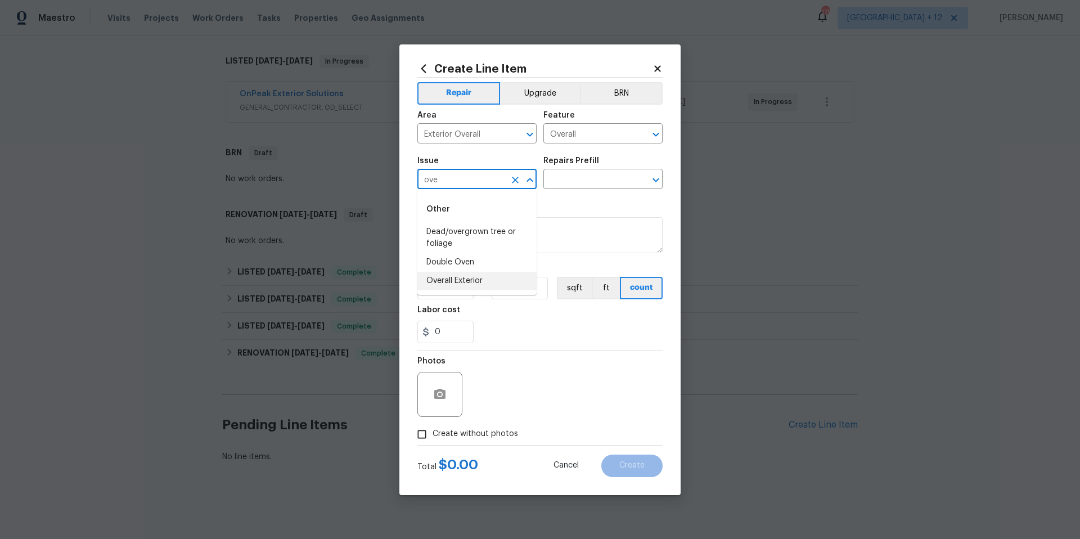
click at [501, 281] on li "Overall Exterior" at bounding box center [476, 281] width 119 height 19
type input "Overall Exterior"
click at [606, 173] on input "text" at bounding box center [587, 180] width 88 height 17
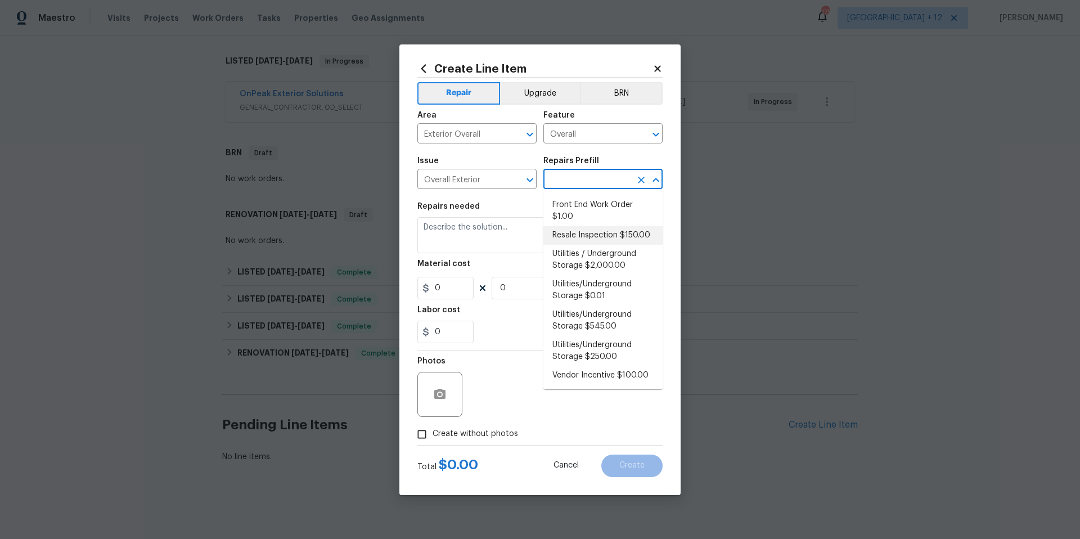
click at [613, 237] on li "Resale Inspection $150.00" at bounding box center [602, 235] width 119 height 19
type input "Resale Inspection $150.00"
type textarea "POS Inspection Attendance and Documentation: Attend scheduled Point of Sale (PO…"
type input "1"
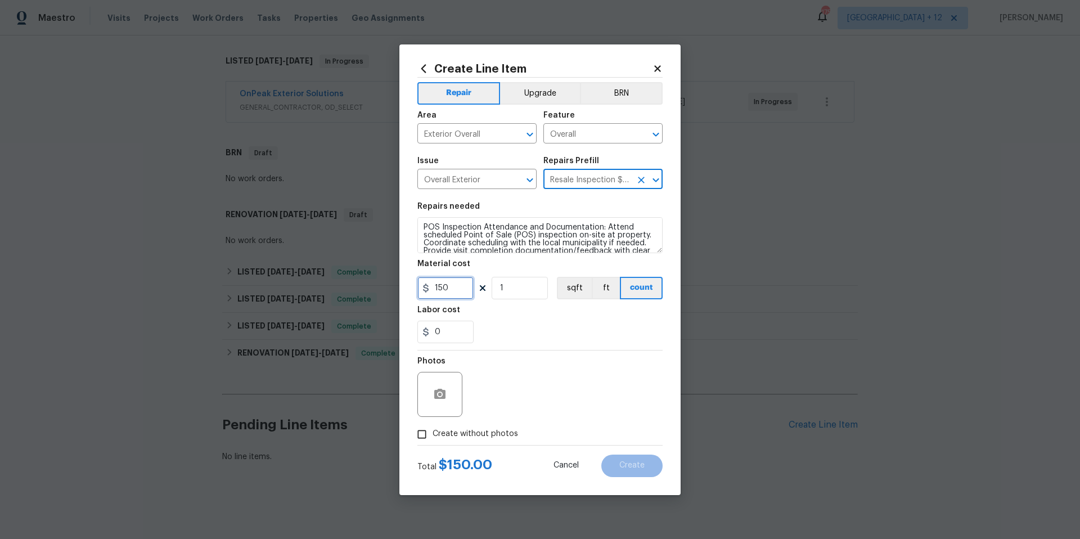
click at [442, 287] on input "150" at bounding box center [445, 288] width 56 height 23
type input "100"
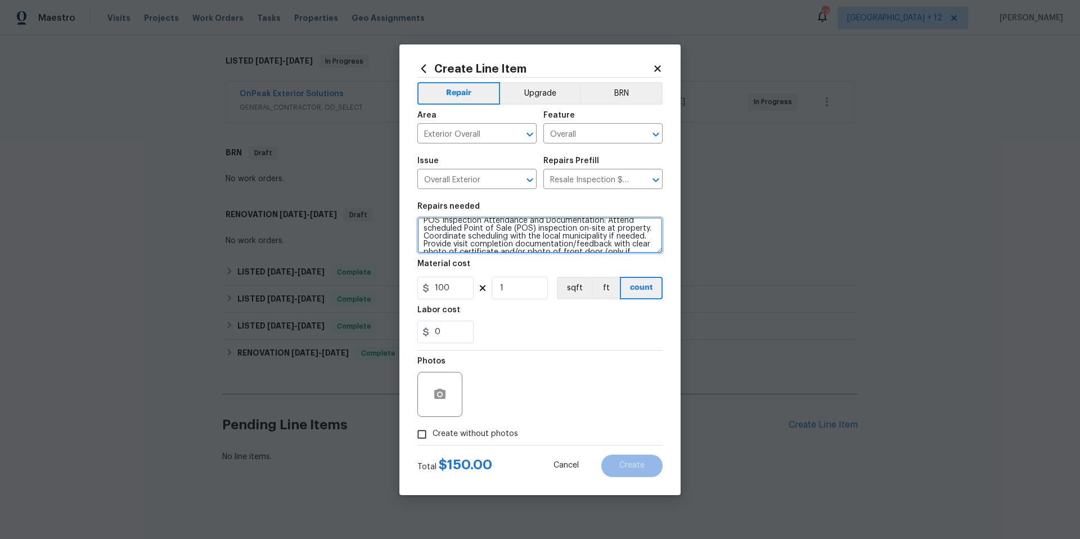
click at [652, 236] on textarea "POS Inspection Attendance and Documentation: Attend scheduled Point of Sale (PO…" at bounding box center [539, 235] width 245 height 36
click at [425, 238] on textarea "POS Inspection Attendance and Documentation: Attend scheduled Point of Sale (PO…" at bounding box center [539, 235] width 245 height 36
click at [424, 241] on textarea "POS Inspection Attendance and Documentation: Attend scheduled Point of Sale (PO…" at bounding box center [539, 235] width 245 height 36
click at [513, 230] on textarea "POS Inspection Attendance and Documentation: Attend scheduled Point of Sale (PO…" at bounding box center [539, 235] width 245 height 36
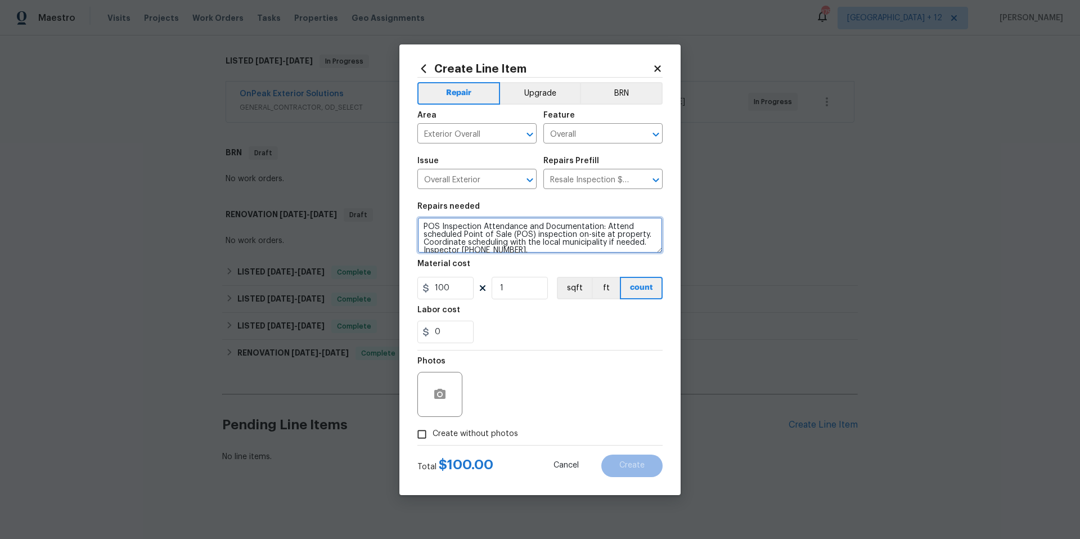
scroll to position [0, 0]
click at [423, 225] on textarea "POS Inspection Attendance and Documentation: Attend scheduled Point of Sale (PO…" at bounding box center [539, 235] width 245 height 36
drag, startPoint x: 536, startPoint y: 234, endPoint x: 594, endPoint y: 234, distance: 57.4
click at [594, 234] on textarea "POS Inspection Attendance and Documentation: Attend scheduled Point of Sale (PO…" at bounding box center [539, 235] width 245 height 36
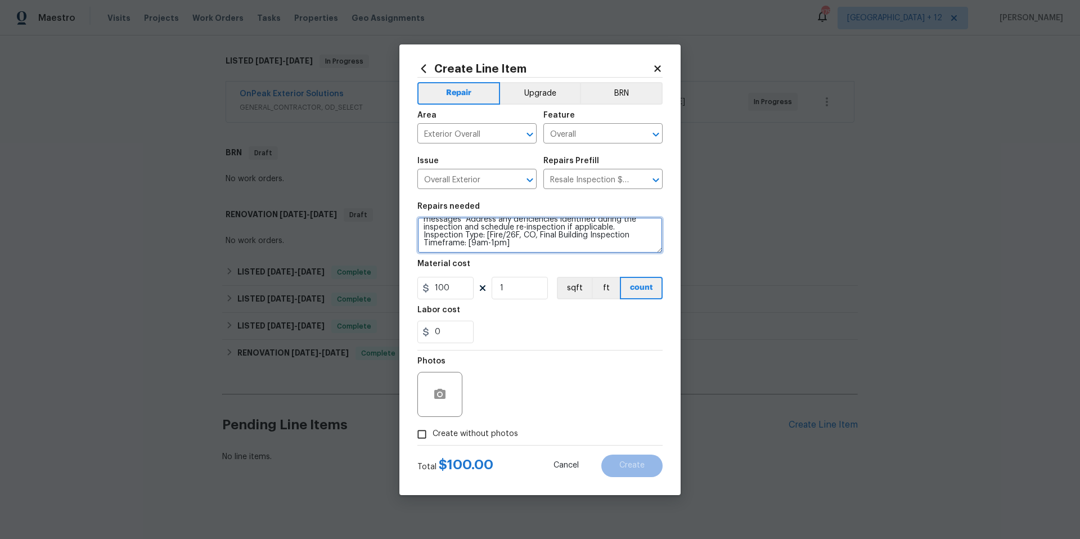
click at [525, 243] on textarea "POS Inspection Attendance and Documentation: Attend scheduled Point of Sale (PO…" at bounding box center [539, 235] width 245 height 36
drag, startPoint x: 511, startPoint y: 243, endPoint x: 467, endPoint y: 242, distance: 43.9
click at [467, 242] on textarea "POS Inspection Attendance and Documentation: Attend scheduled Point of Sale (PO…" at bounding box center [539, 235] width 245 height 36
click at [424, 244] on textarea "POS Inspection Attendance and Documentation: Attend scheduled Point of Sale (PO…" at bounding box center [539, 235] width 245 height 36
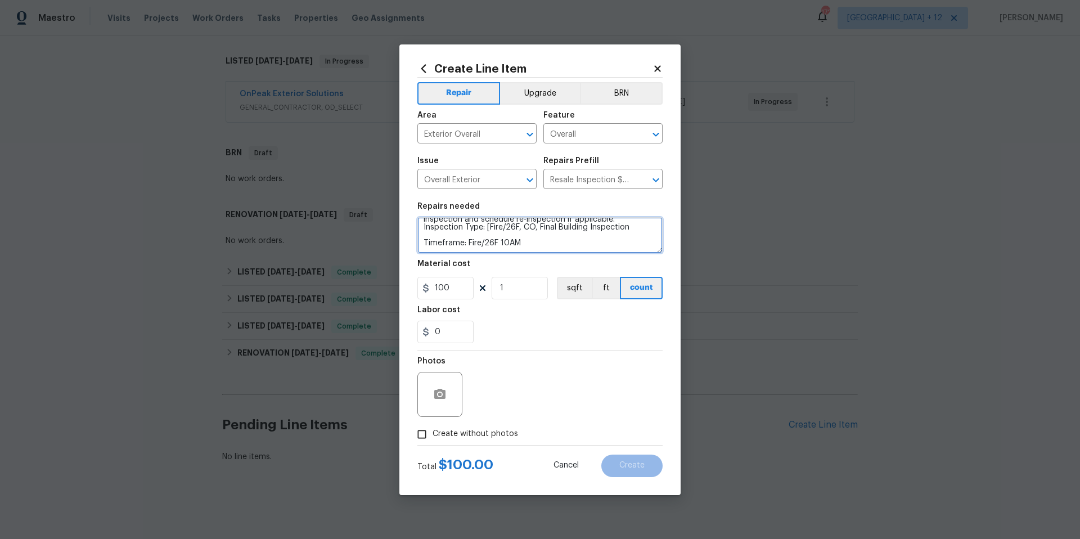
click at [622, 240] on textarea "POS Inspection Attendance and Documentation: Attend scheduled Point of Sale (PO…" at bounding box center [539, 235] width 245 height 36
drag, startPoint x: 617, startPoint y: 246, endPoint x: 552, endPoint y: 240, distance: 65.6
click at [552, 240] on textarea "POS Inspection Attendance and Documentation: Attend scheduled Point of Sale (PO…" at bounding box center [539, 235] width 245 height 36
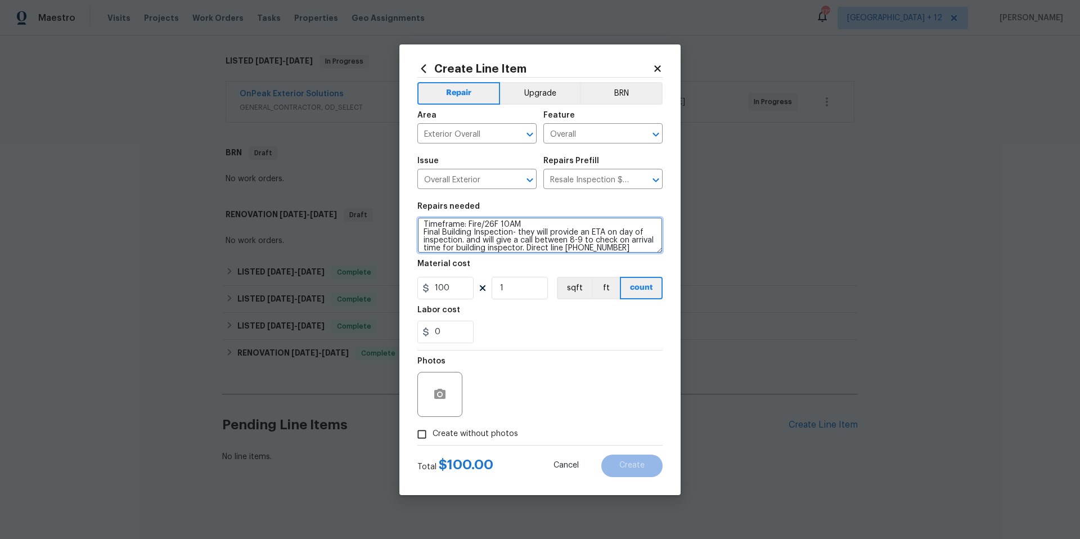
click at [551, 242] on textarea "POS Inspection Attendance and Documentation: Attend scheduled Point of Sale (PO…" at bounding box center [539, 235] width 245 height 36
click at [550, 246] on textarea "POS Inspection Attendance and Documentation: Attend scheduled Point of Sale (PO…" at bounding box center [539, 235] width 245 height 36
click at [640, 244] on textarea "POS Inspection Attendance and Documentation: Attend scheduled Point of Sale (PO…" at bounding box center [539, 235] width 245 height 36
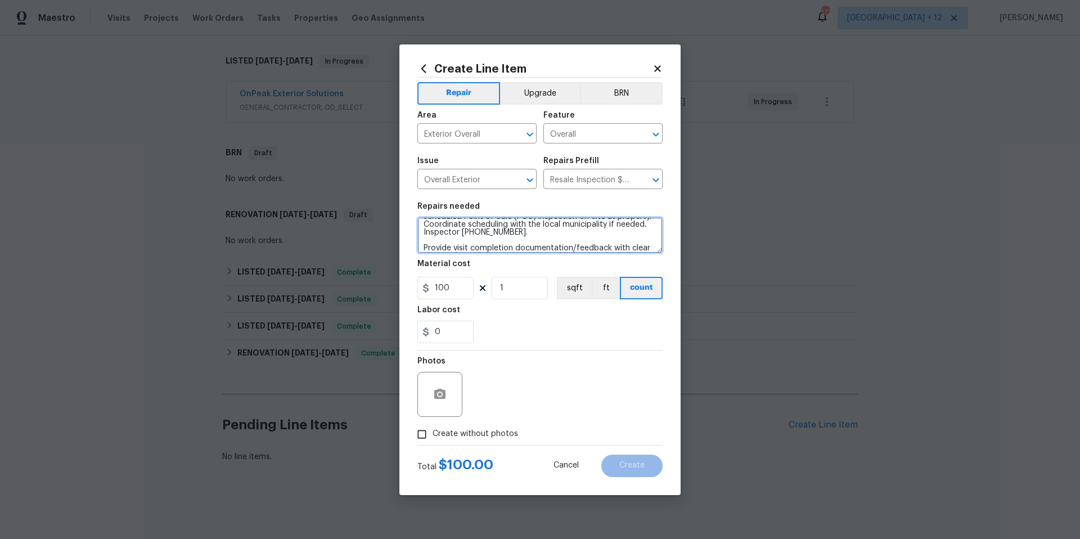
click at [560, 233] on textarea "POS Inspection Attendance and Documentation: Attend scheduled Point of Sale (PO…" at bounding box center [539, 235] width 245 height 36
click at [424, 228] on textarea "POS Inspection Attendance and Documentation: Attend scheduled Point of Sale (PO…" at bounding box center [539, 235] width 245 height 36
click at [489, 233] on textarea "POS Inspection Attendance and Documentation: Attend scheduled Point of Sale (PO…" at bounding box center [539, 235] width 245 height 36
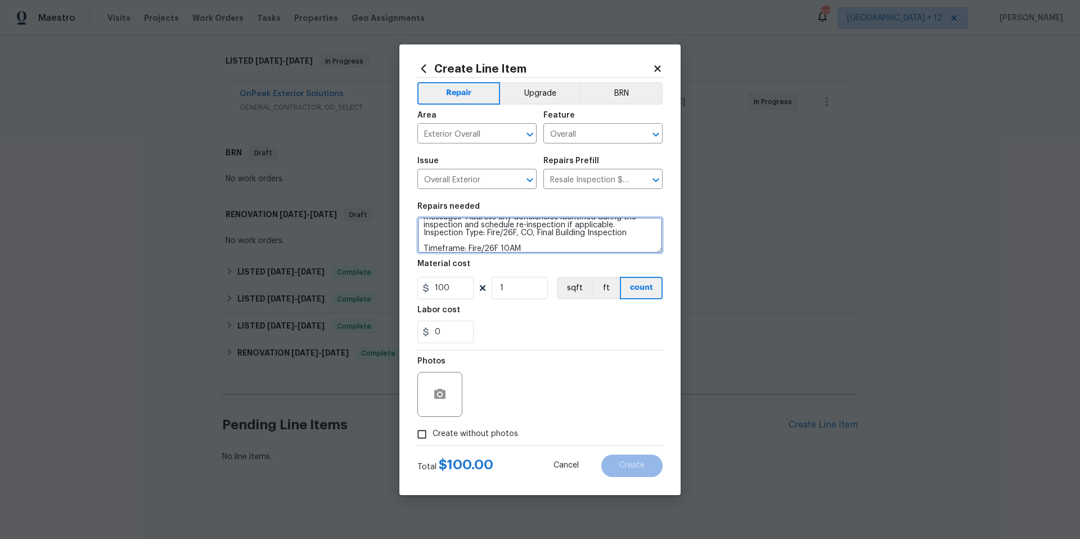
click at [619, 223] on textarea "POS Inspection Attendance and Documentation: Attend scheduled Point of Sale (PO…" at bounding box center [539, 235] width 245 height 36
type textarea "POS Inspection Attendance and Documentation: Attend scheduled Point of Sale (PO…"
click at [423, 433] on input "Create without photos" at bounding box center [421, 434] width 21 height 21
checkbox input "true"
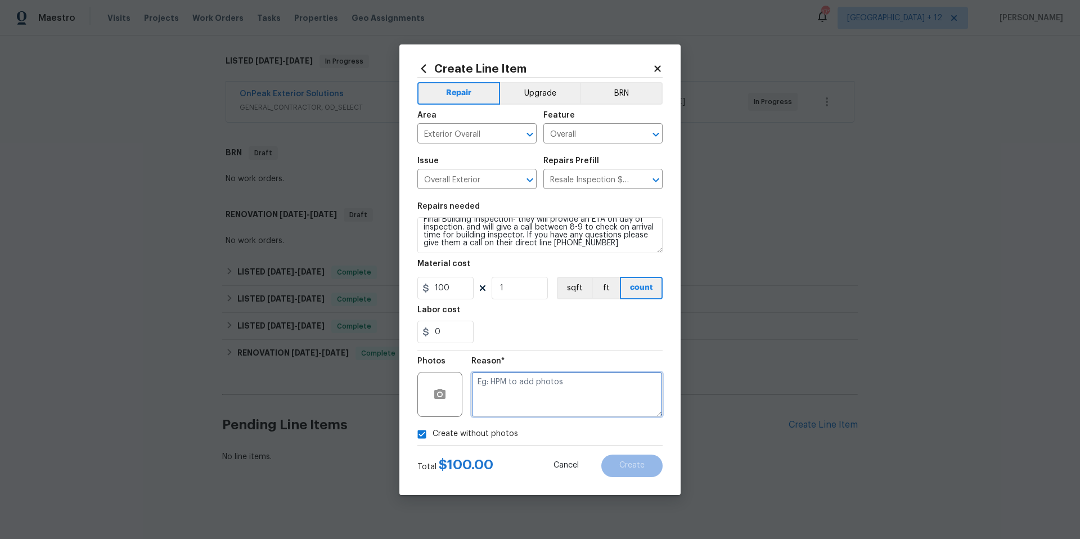
click at [544, 390] on textarea at bounding box center [566, 394] width 191 height 45
type textarea "NA"
click at [610, 465] on button "Create" at bounding box center [631, 466] width 61 height 23
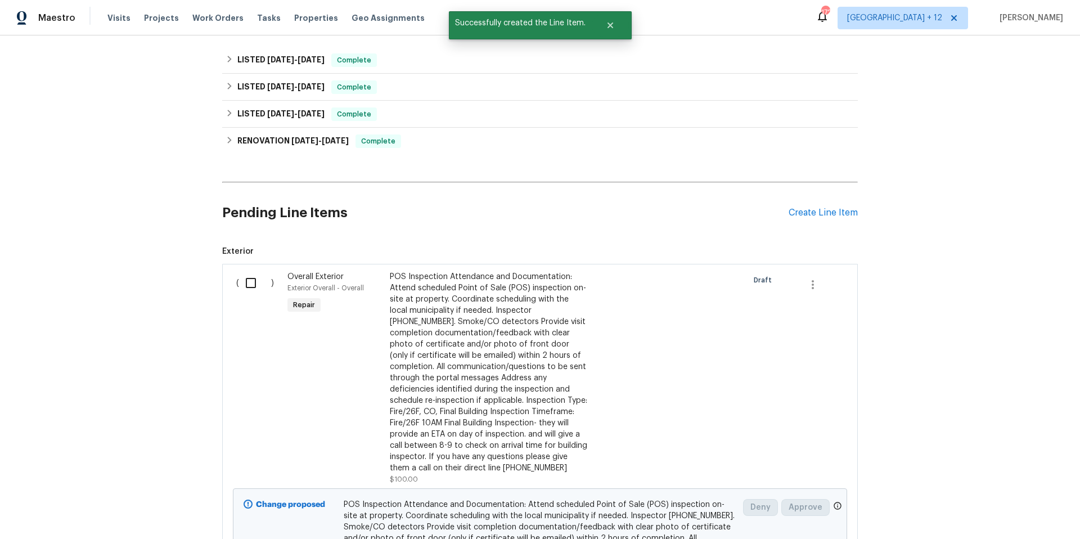
scroll to position [392, 0]
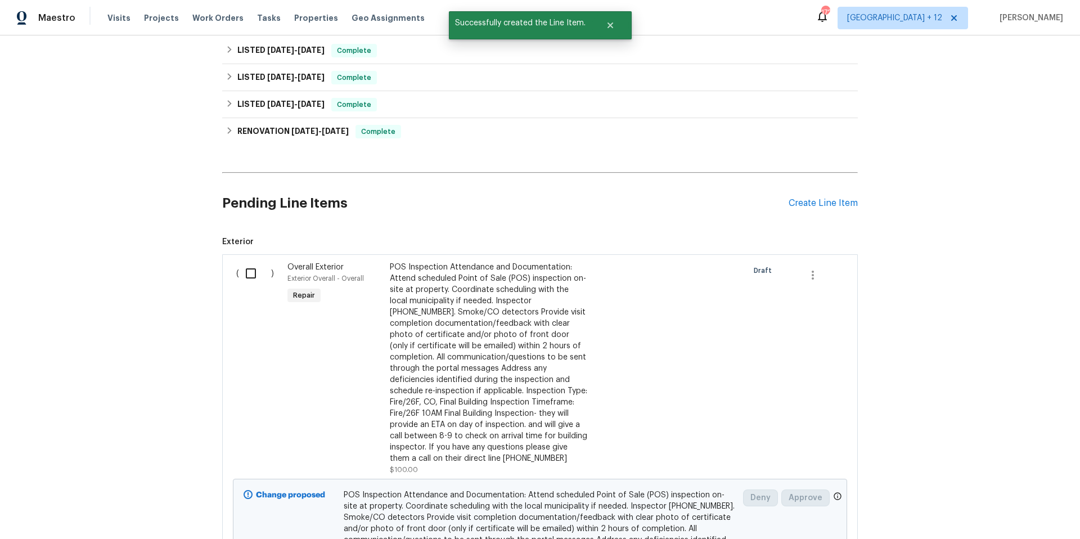
click at [247, 275] on input "checkbox" at bounding box center [255, 274] width 32 height 24
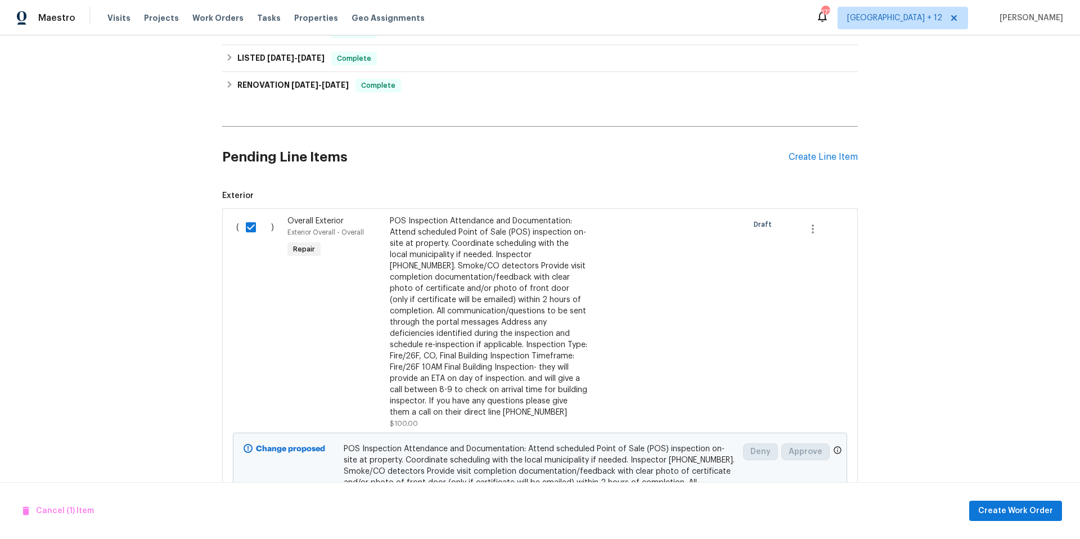
scroll to position [483, 0]
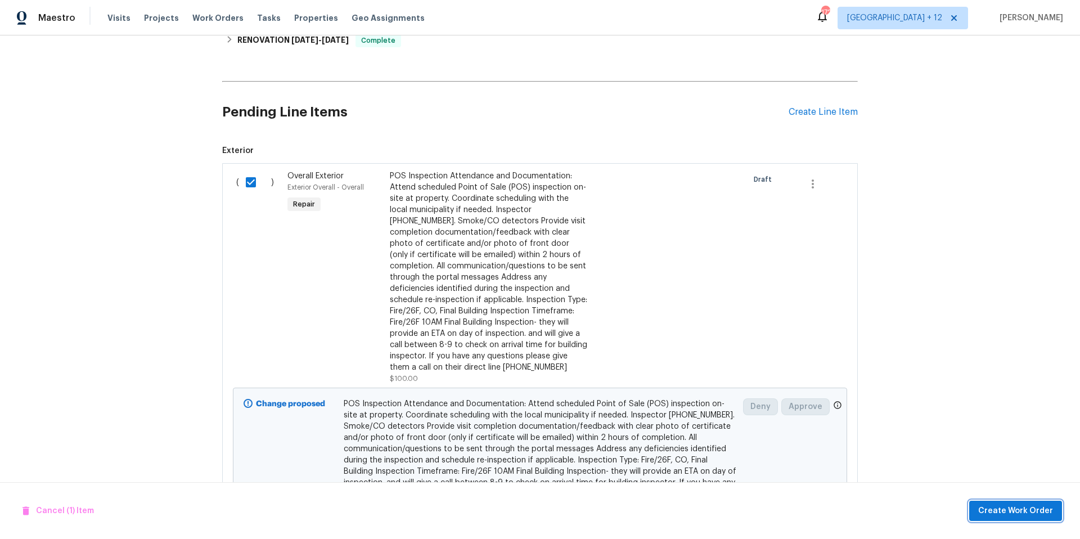
click at [986, 508] on span "Create Work Order" at bounding box center [1015, 511] width 75 height 14
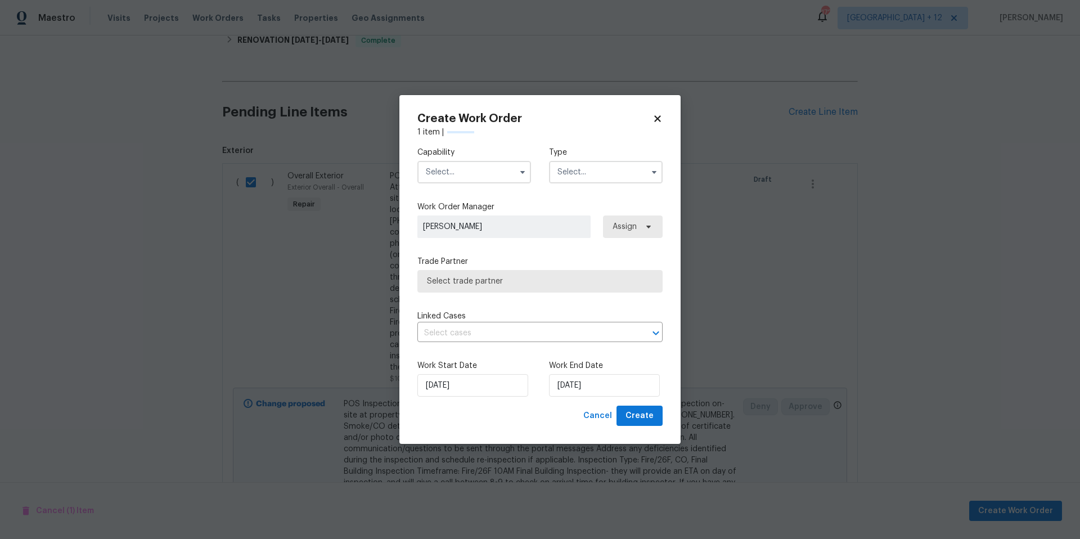
checkbox input "false"
click at [475, 176] on input "text" at bounding box center [474, 172] width 114 height 23
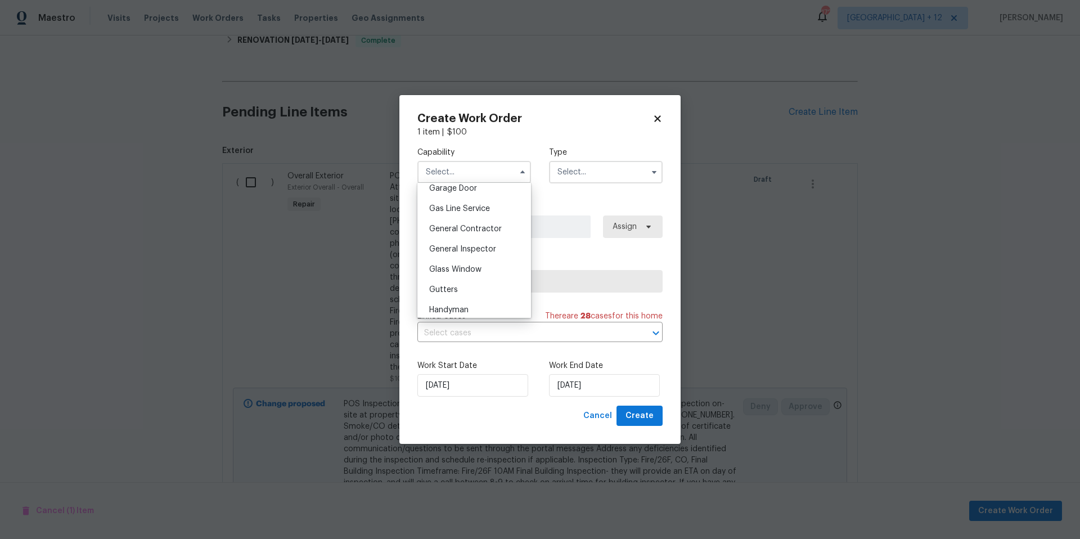
scroll to position [507, 0]
click at [471, 231] on span "General Contractor" at bounding box center [465, 227] width 73 height 8
type input "General Contractor"
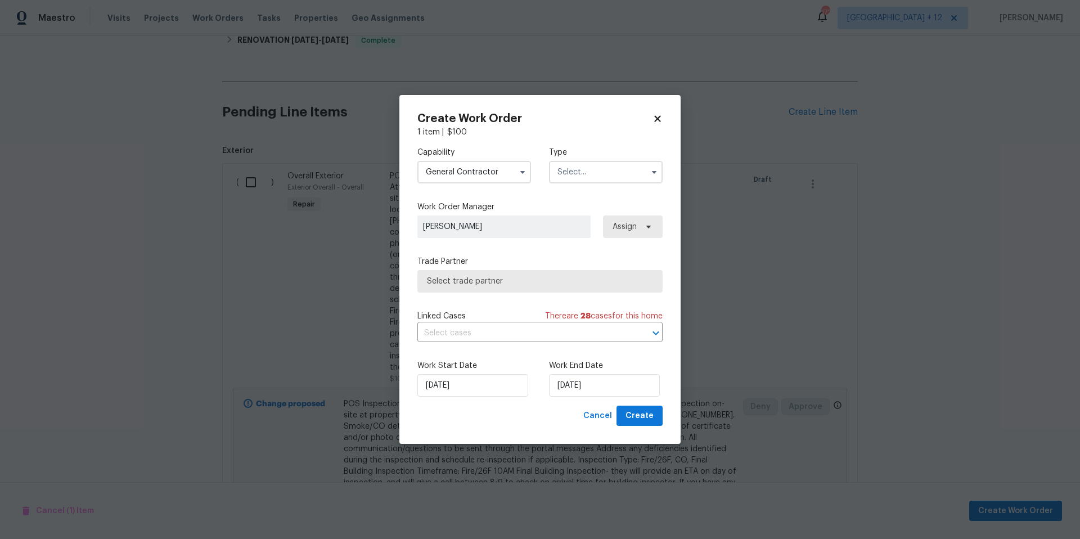
click at [582, 171] on input "text" at bounding box center [606, 172] width 114 height 23
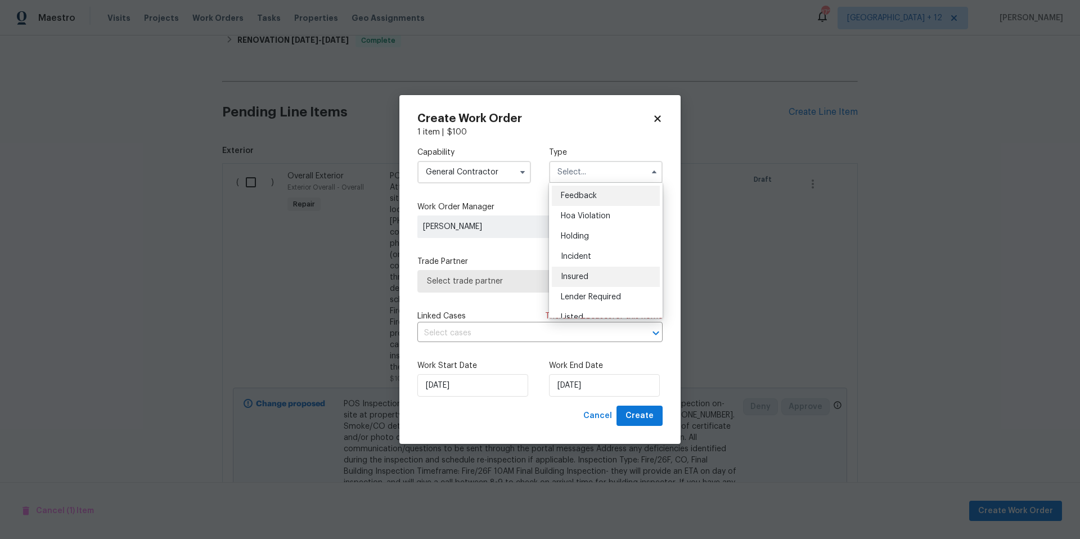
scroll to position [6, 0]
click at [568, 306] on div "Listed" at bounding box center [606, 311] width 108 height 20
type input "Listed"
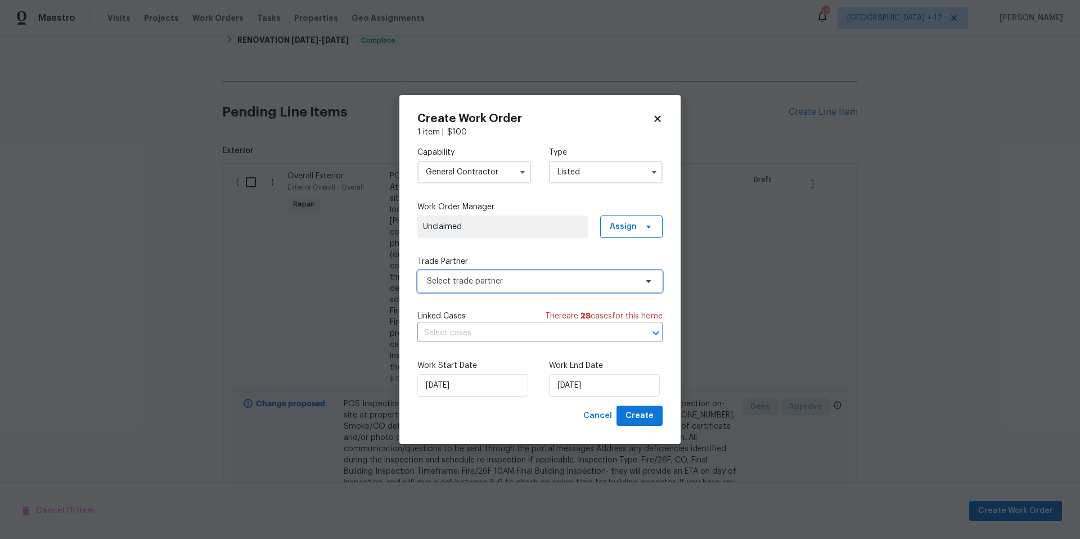
click at [527, 278] on span "Select trade partner" at bounding box center [532, 281] width 210 height 11
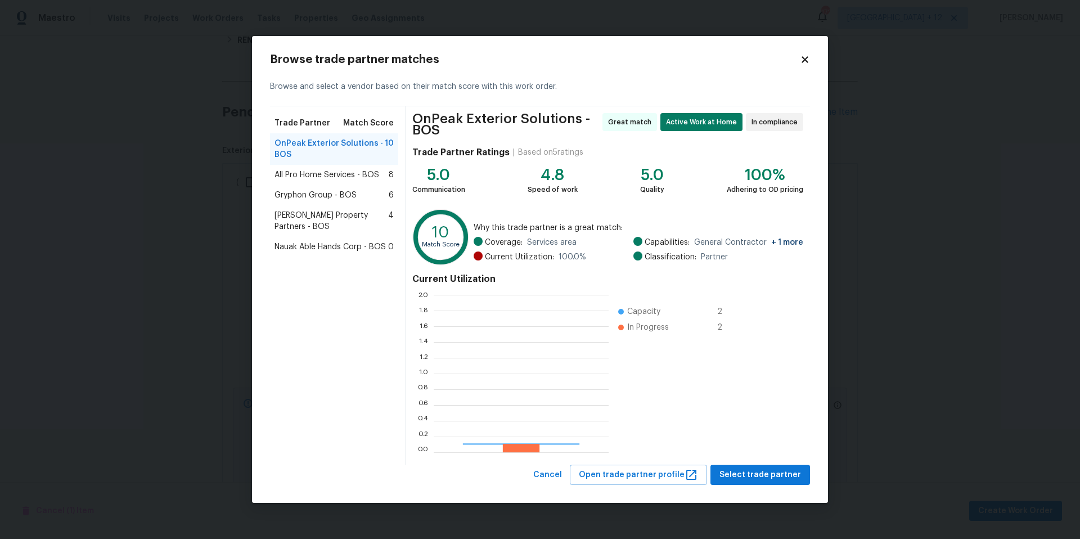
scroll to position [149, 167]
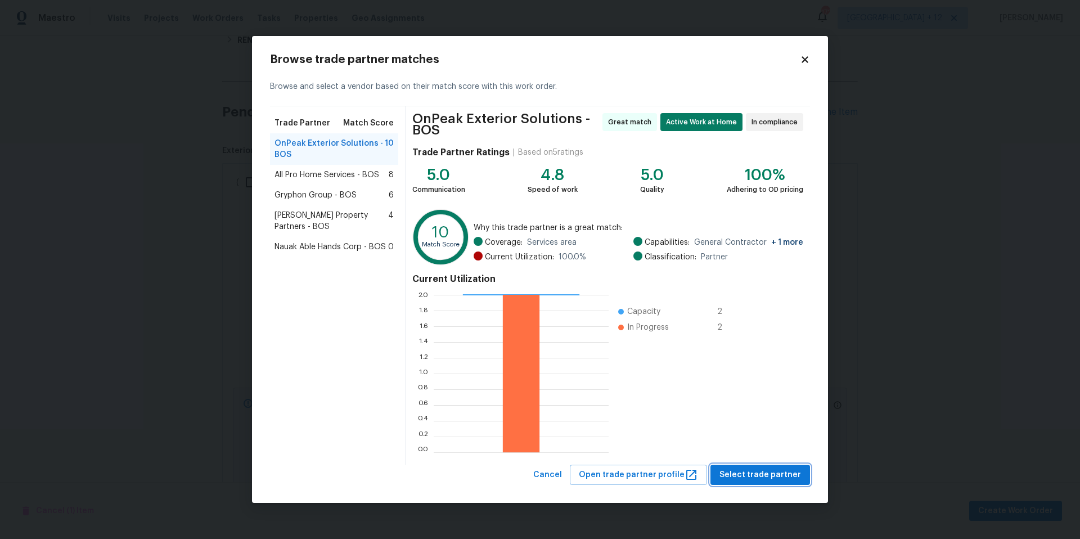
click at [770, 479] on span "Select trade partner" at bounding box center [761, 475] width 82 height 14
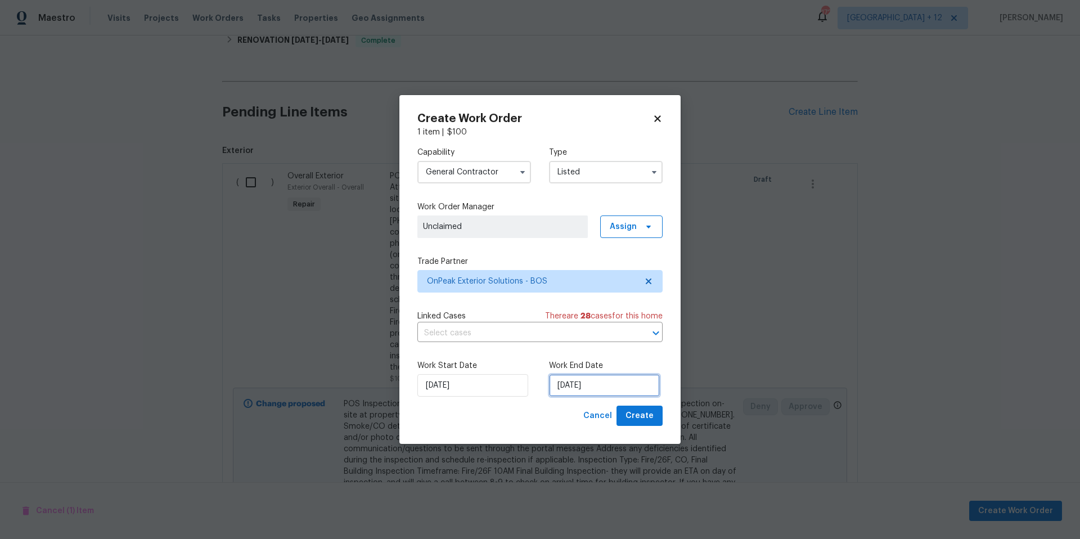
click at [613, 384] on input "[DATE]" at bounding box center [604, 385] width 111 height 23
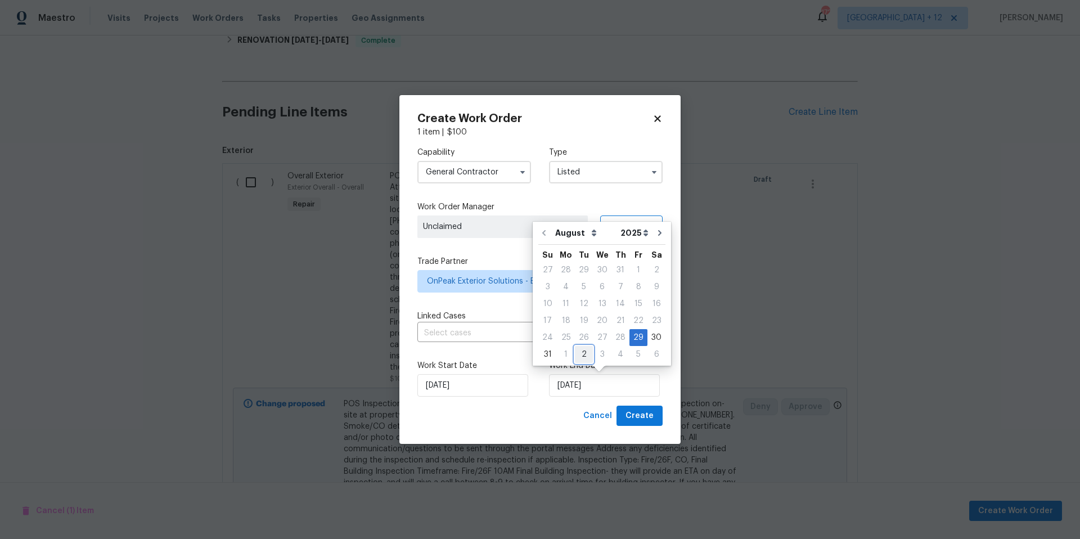
click at [583, 356] on div "2" at bounding box center [584, 355] width 18 height 16
type input "[DATE]"
select select "8"
click at [661, 381] on div "[DATE]" at bounding box center [606, 385] width 114 height 23
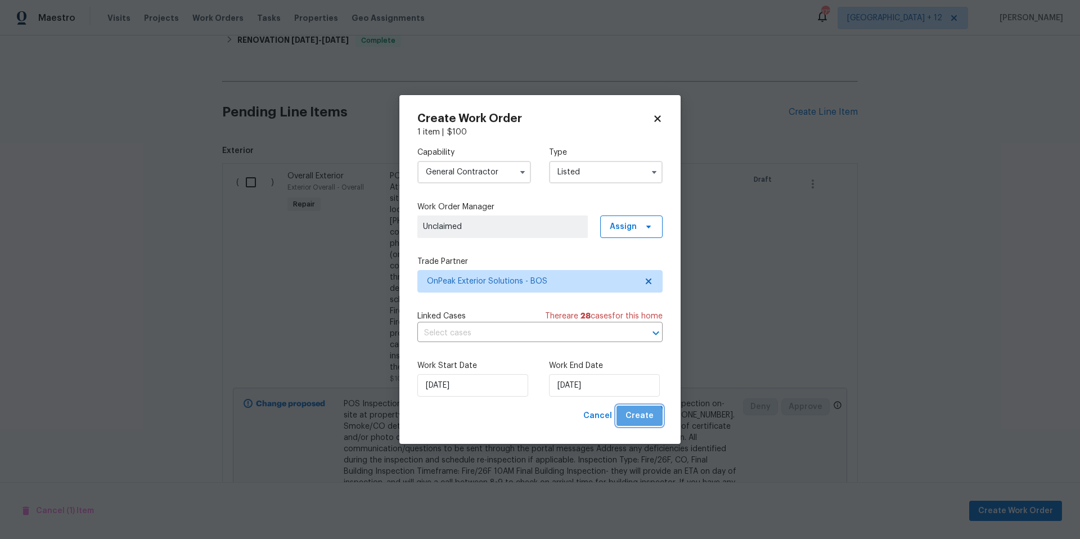
click at [638, 420] on span "Create" at bounding box center [640, 416] width 28 height 14
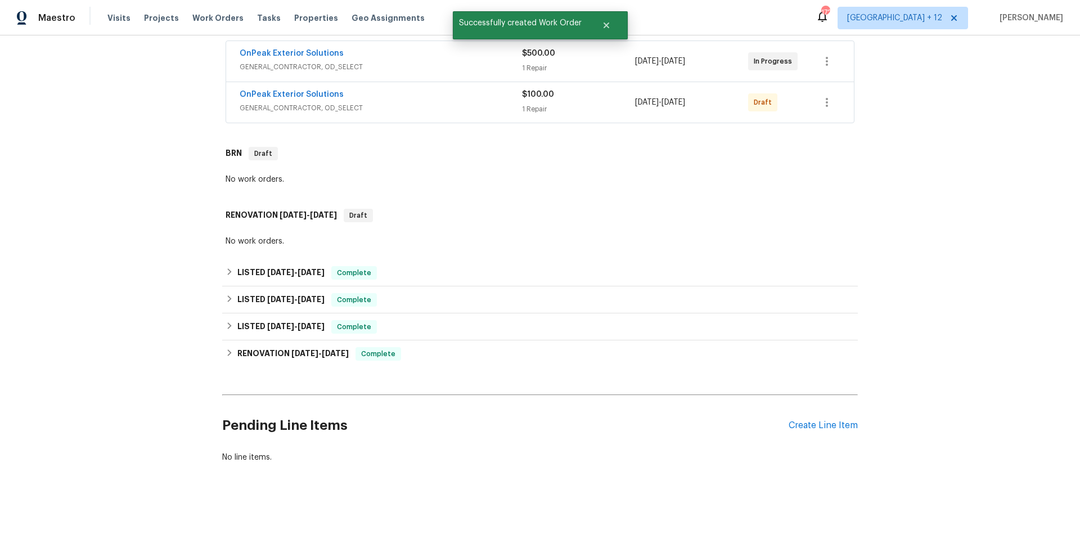
scroll to position [210, 0]
click at [829, 109] on icon "button" at bounding box center [827, 103] width 14 height 14
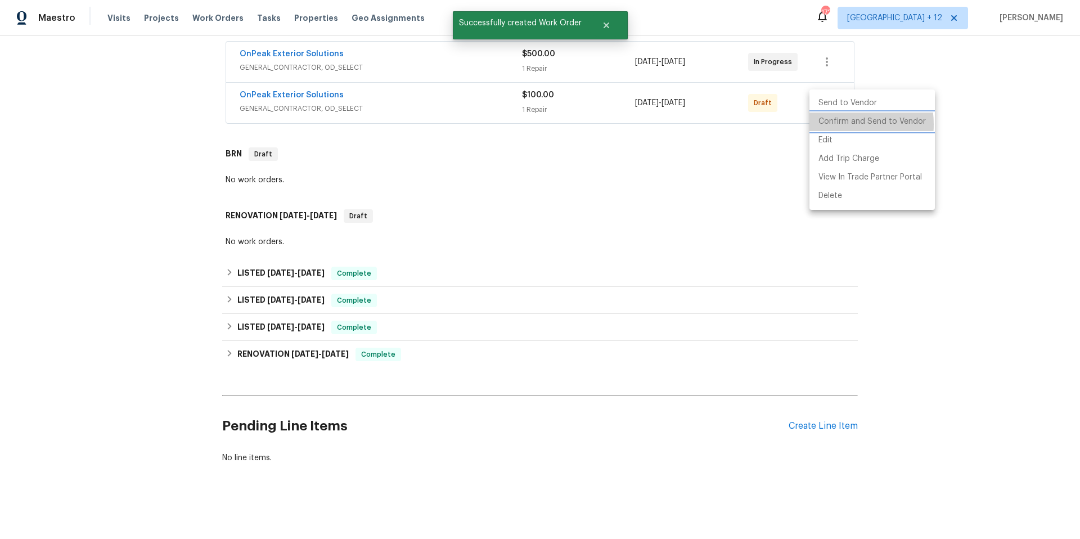
click at [836, 124] on li "Confirm and Send to Vendor" at bounding box center [872, 122] width 125 height 19
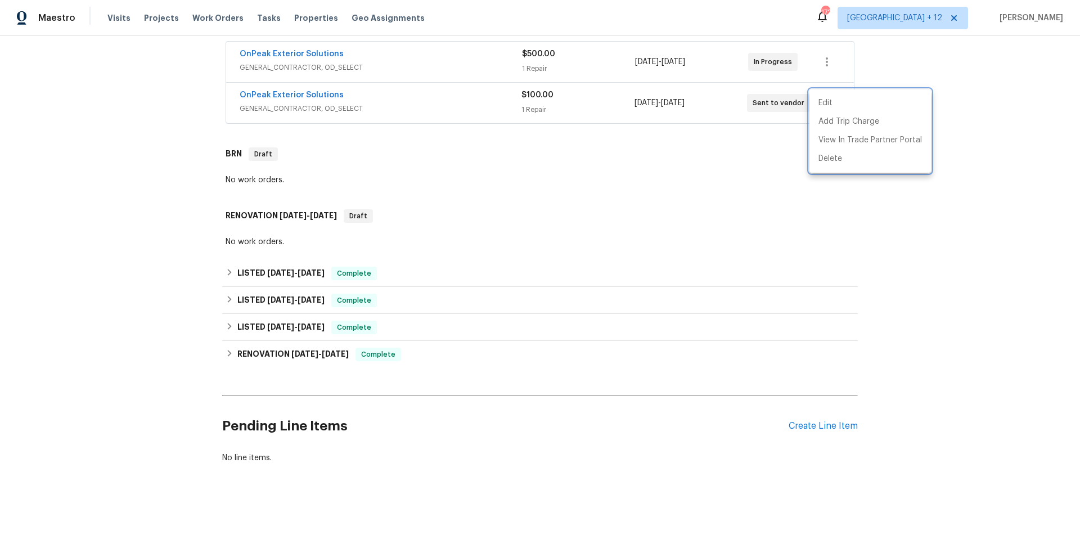
click at [280, 93] on div at bounding box center [540, 269] width 1080 height 539
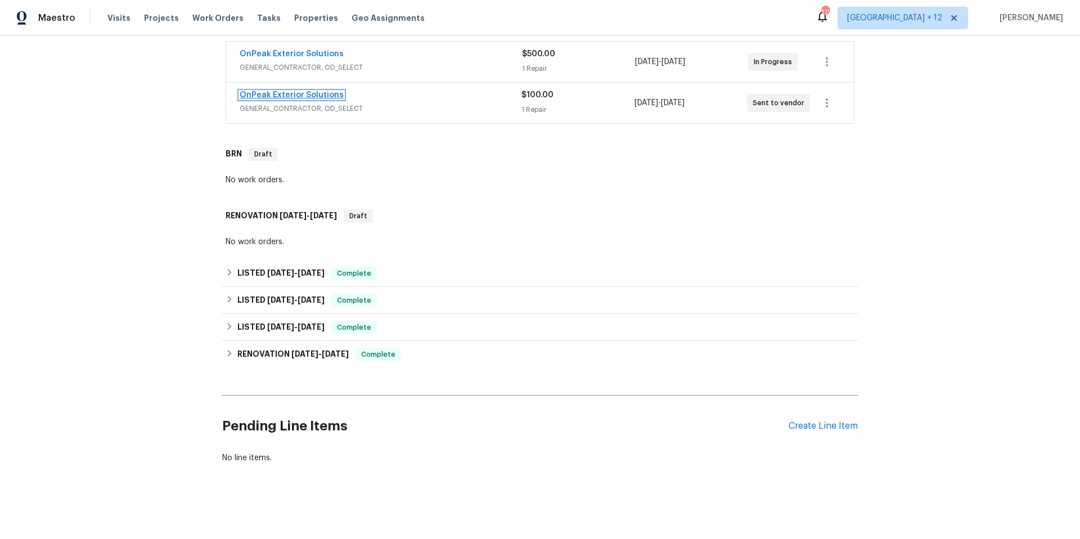
click at [287, 97] on link "OnPeak Exterior Solutions" at bounding box center [292, 95] width 104 height 8
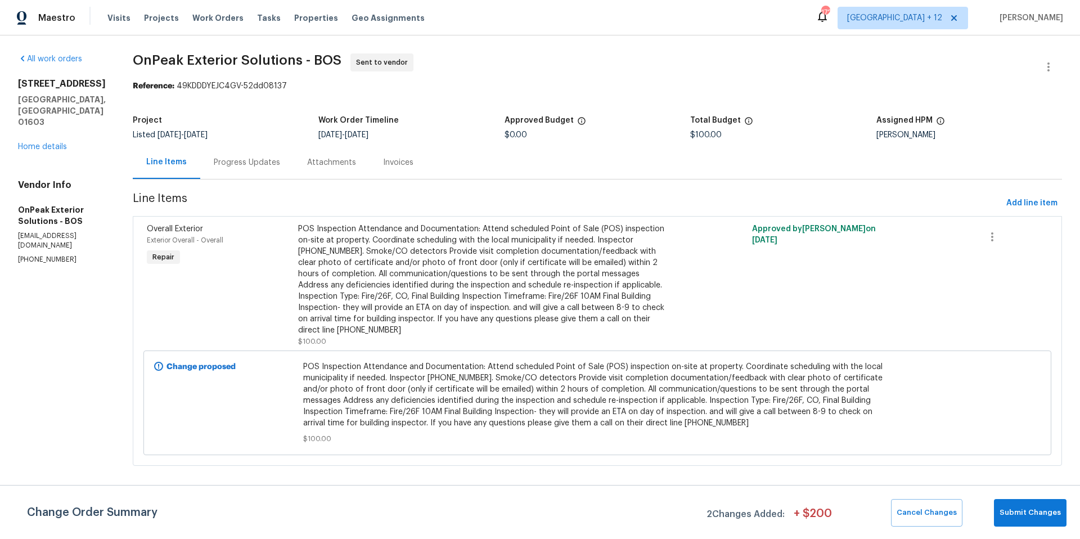
click at [223, 165] on div "Progress Updates" at bounding box center [247, 162] width 66 height 11
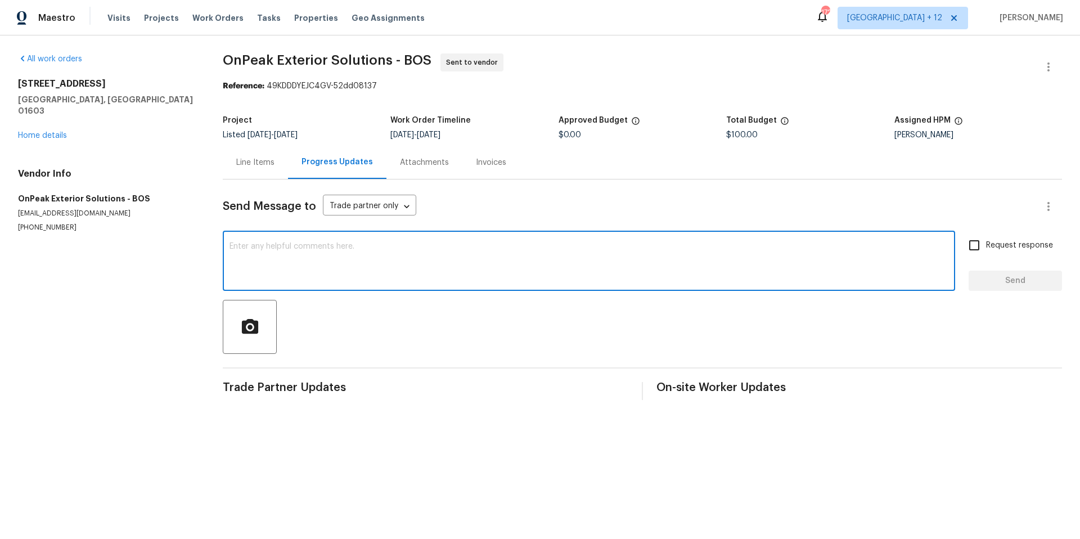
click at [497, 255] on textarea at bounding box center [589, 261] width 719 height 39
click at [62, 132] on link "Home details" at bounding box center [42, 136] width 49 height 8
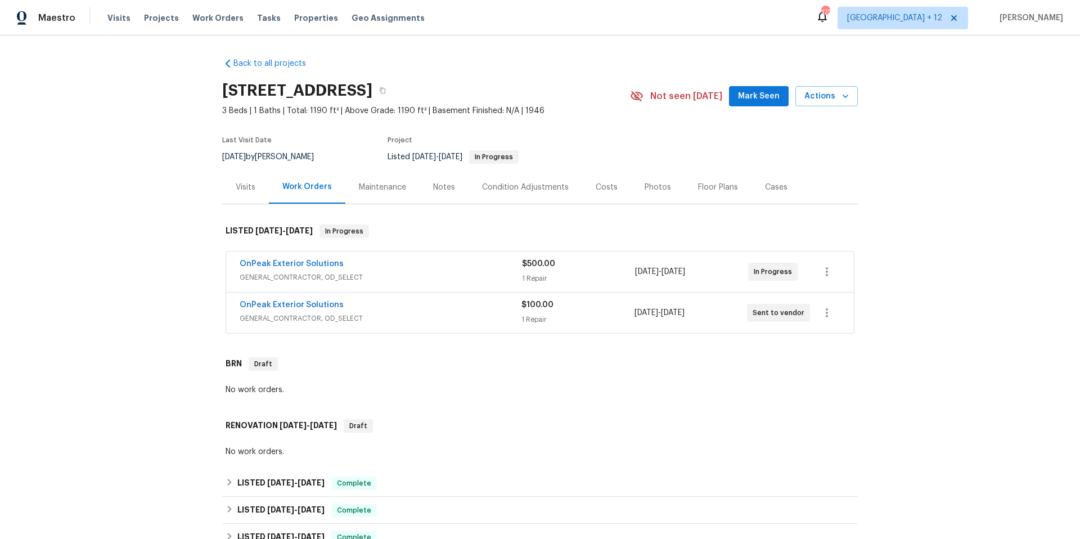
click at [400, 310] on div "OnPeak Exterior Solutions" at bounding box center [381, 306] width 282 height 14
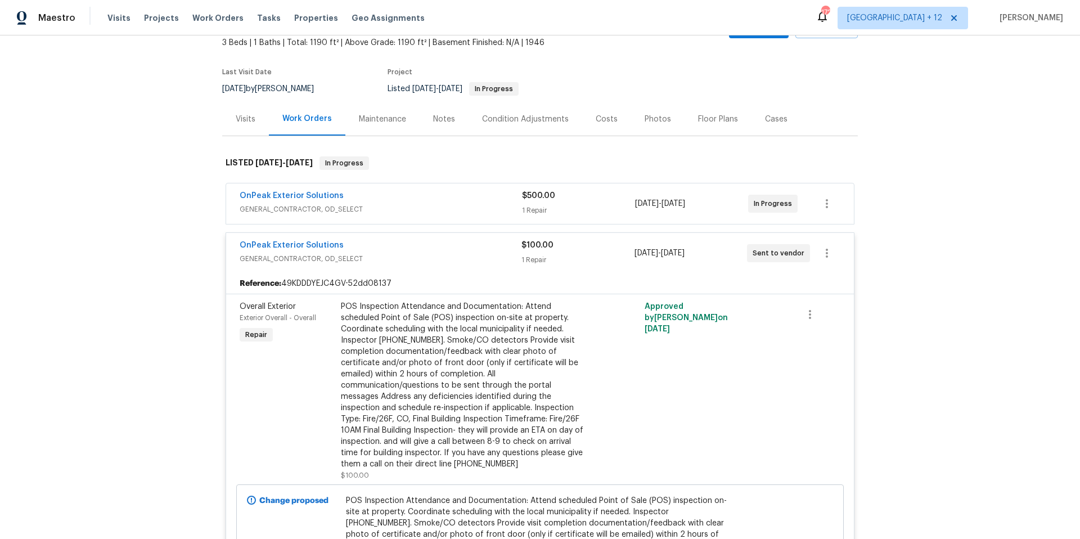
scroll to position [69, 0]
click at [296, 247] on link "OnPeak Exterior Solutions" at bounding box center [292, 245] width 104 height 8
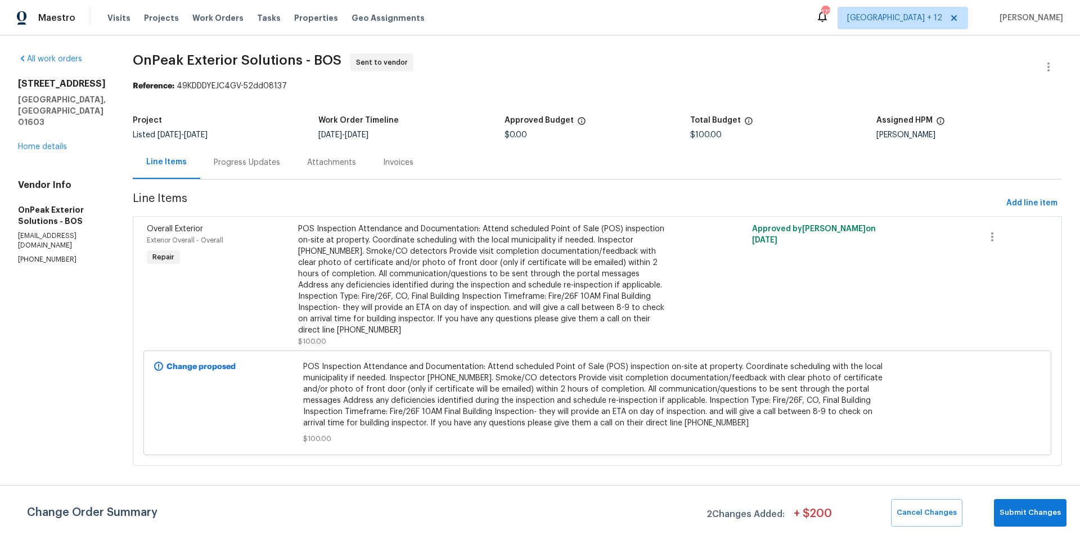
click at [227, 164] on div "Progress Updates" at bounding box center [247, 162] width 66 height 11
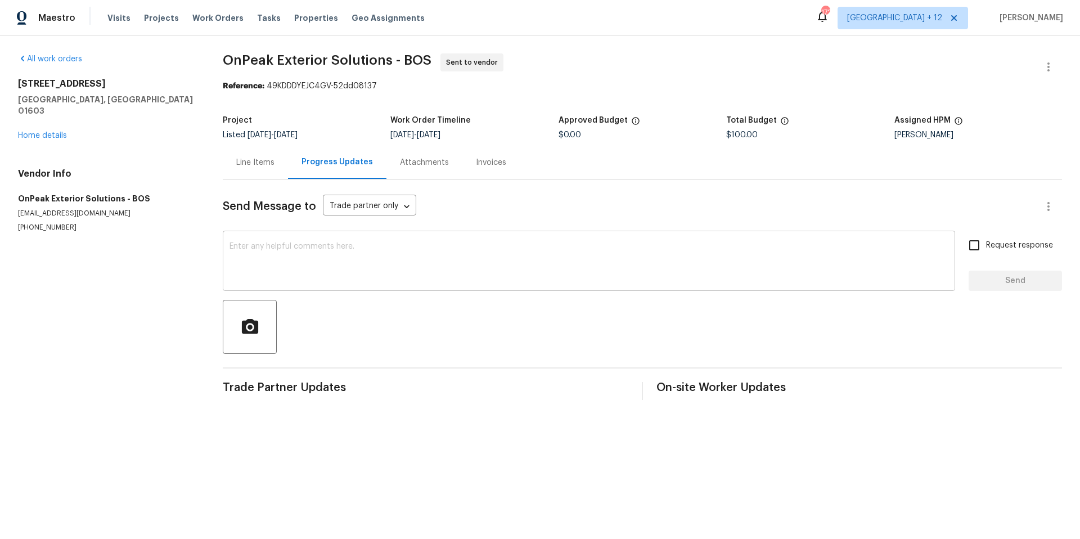
click at [390, 263] on textarea at bounding box center [589, 261] width 719 height 39
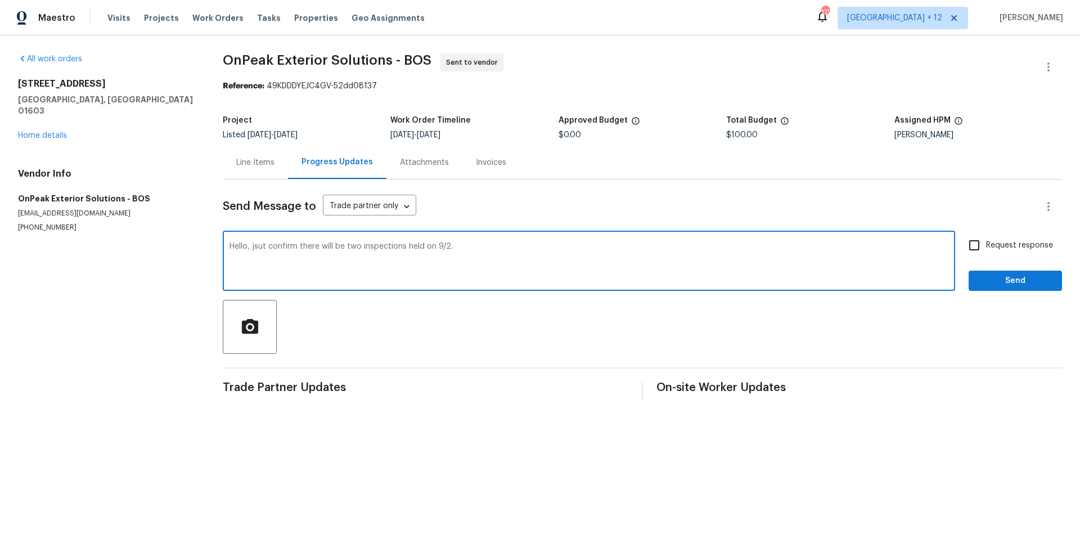
click at [264, 246] on textarea "Hello, jsut confirm there will be two inspections held on 9/2." at bounding box center [589, 261] width 719 height 39
click at [0, 0] on span "just" at bounding box center [0, 0] width 0 height 0
click at [566, 248] on textarea "Hello, just confirm there will be two inspections held on 9/2." at bounding box center [589, 261] width 719 height 39
click at [273, 244] on textarea "Hello, just confirm there will be two inspections held on 9/2." at bounding box center [589, 261] width 719 height 39
click at [270, 247] on textarea "Hello, just confirm there will be two inspections held on 9/2." at bounding box center [589, 261] width 719 height 39
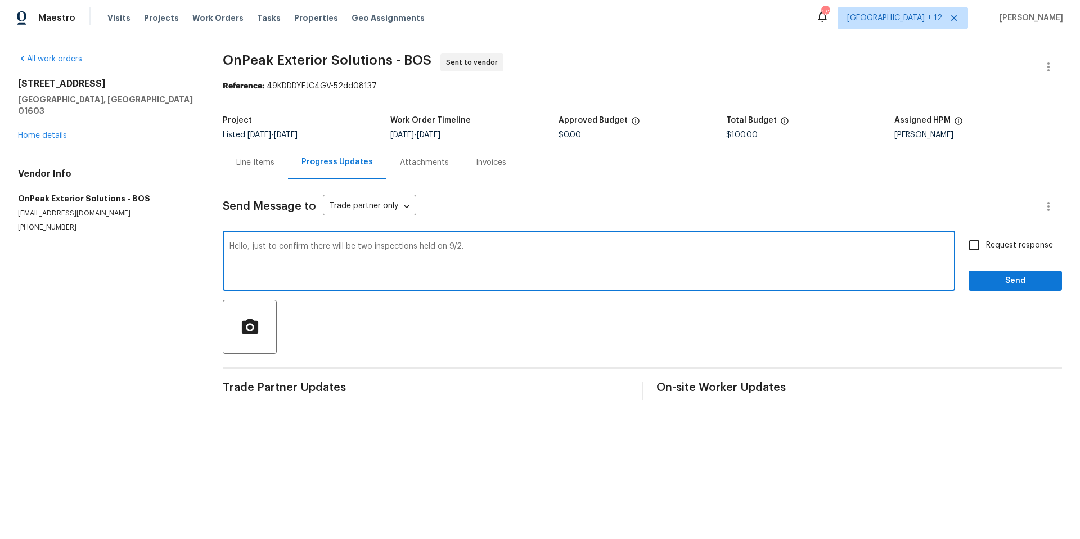
click at [579, 246] on textarea "Hello, just to confirm there will be two inspections held on 9/2." at bounding box center [589, 261] width 719 height 39
click at [294, 250] on textarea "Hello, just to confirm there will be two inspections held on 9/2. 1. Smoke Dete…" at bounding box center [589, 261] width 719 height 39
click at [0, 0] on span "confirm" at bounding box center [0, 0] width 0 height 0
drag, startPoint x: 250, startPoint y: 245, endPoint x: 269, endPoint y: 250, distance: 19.8
click at [251, 245] on textarea "Hello, just to confirm, there will be two inspections held on 9/2. 1. Smoke Det…" at bounding box center [589, 261] width 719 height 39
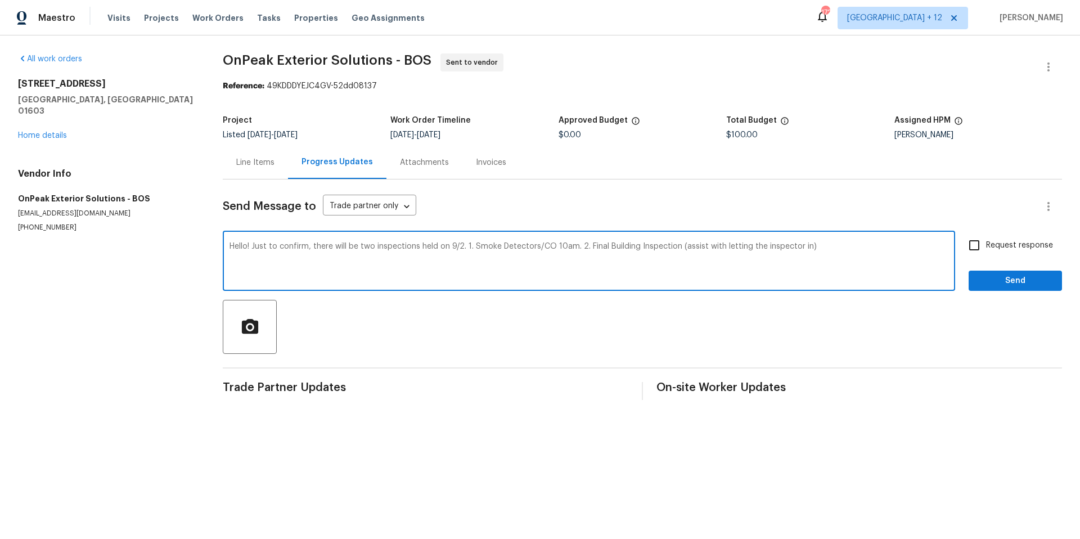
drag, startPoint x: 552, startPoint y: 248, endPoint x: 576, endPoint y: 249, distance: 23.7
click at [554, 247] on textarea "Hello! Just to confirm, there will be two inspections held on 9/2. 1. Smoke Det…" at bounding box center [589, 261] width 719 height 39
click at [850, 248] on textarea "Hello! Just to confirm, there will be two inspections held on 9/2. 1. Smoke Det…" at bounding box center [589, 261] width 719 height 39
drag, startPoint x: 248, startPoint y: 254, endPoint x: 254, endPoint y: 254, distance: 6.8
click at [251, 254] on textarea "Hello! Just to confirm, there will be two inspections held on 9/2. 1. Smoke Det…" at bounding box center [589, 261] width 719 height 39
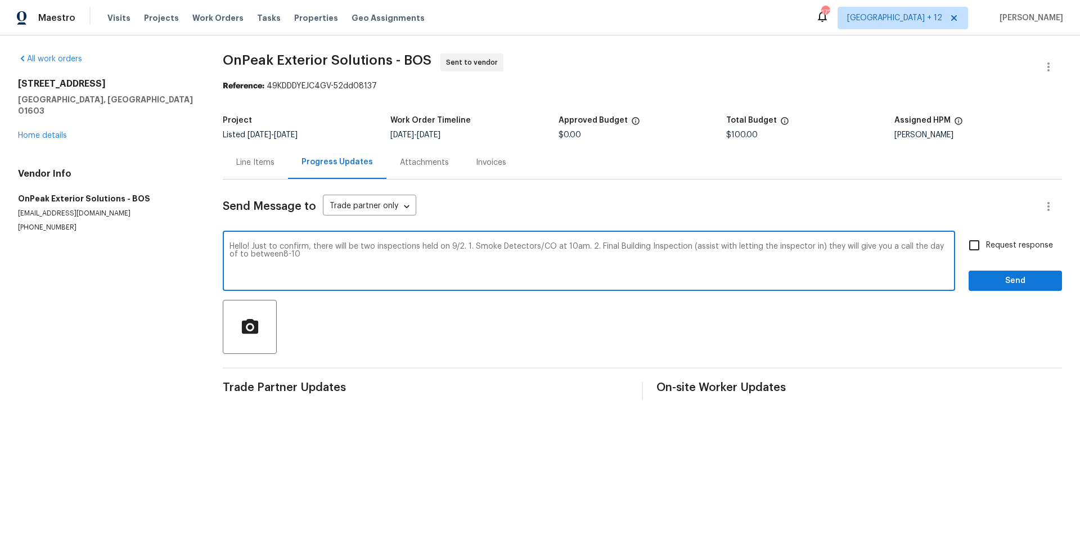
click at [0, 0] on span "between 8 and 10." at bounding box center [0, 0] width 0 height 0
paste textarea "[PHONE_NUMBER]"
paste textarea "844.754.5664"
drag, startPoint x: 443, startPoint y: 255, endPoint x: 403, endPoint y: 257, distance: 40.5
click at [403, 257] on textarea "Hello! Just to confirm, there will be two inspections held on 9/2. 1. Smoke Det…" at bounding box center [589, 261] width 719 height 39
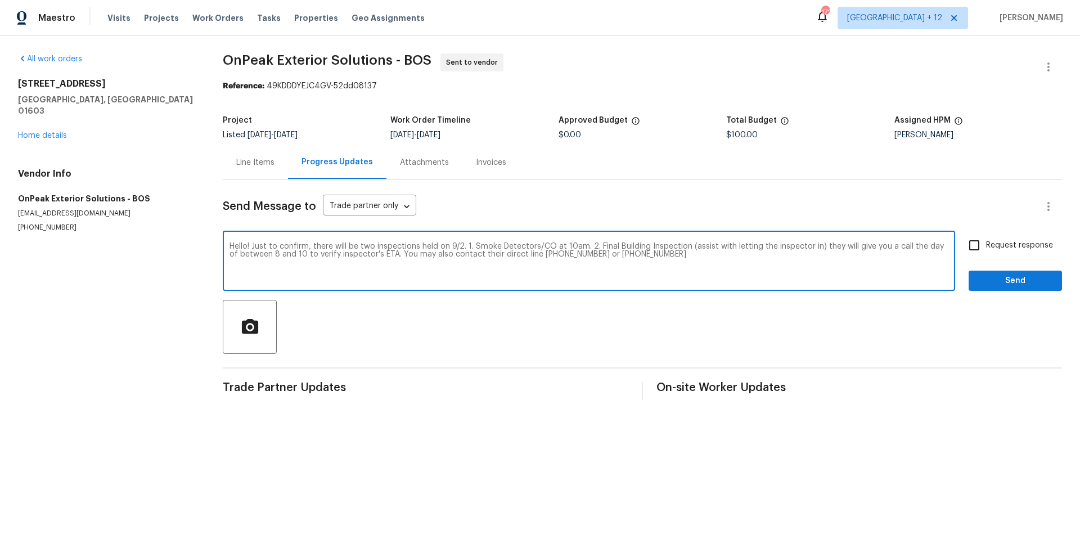
click at [401, 257] on textarea "Hello! Just to confirm, there will be two inspections held on 9/2. 1. Smoke Det…" at bounding box center [589, 261] width 719 height 39
drag, startPoint x: 401, startPoint y: 257, endPoint x: 446, endPoint y: 255, distance: 45.6
click at [446, 255] on textarea "Hello! Just to confirm, there will be two inspections held on 9/2. 1. Smoke Det…" at bounding box center [589, 261] width 719 height 39
click at [745, 256] on textarea "Hello! Just to confirm, there will be two inspections held on 9/2. 1. Smoke Det…" at bounding box center [589, 261] width 719 height 39
click at [581, 244] on textarea "Hello! Just to confirm, there will be two inspections held on 9/2. 1. Smoke Det…" at bounding box center [589, 261] width 719 height 39
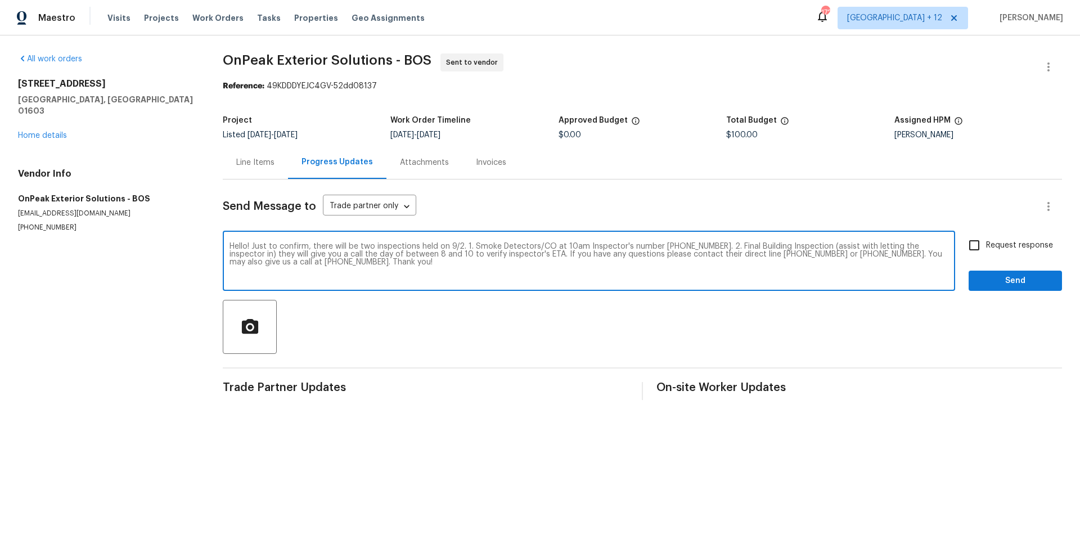
click at [720, 245] on textarea "Hello! Just to confirm, there will be two inspections held on 9/2. 1. Smoke Det…" at bounding box center [589, 261] width 719 height 39
click at [710, 250] on textarea "Hello! Just to confirm, there will be two inspections held on 9/2. 1. Smoke Det…" at bounding box center [589, 261] width 719 height 39
click at [715, 245] on textarea "Hello! Just to confirm, there will be two inspections held on 9/2. 1. Smoke Det…" at bounding box center [589, 261] width 719 height 39
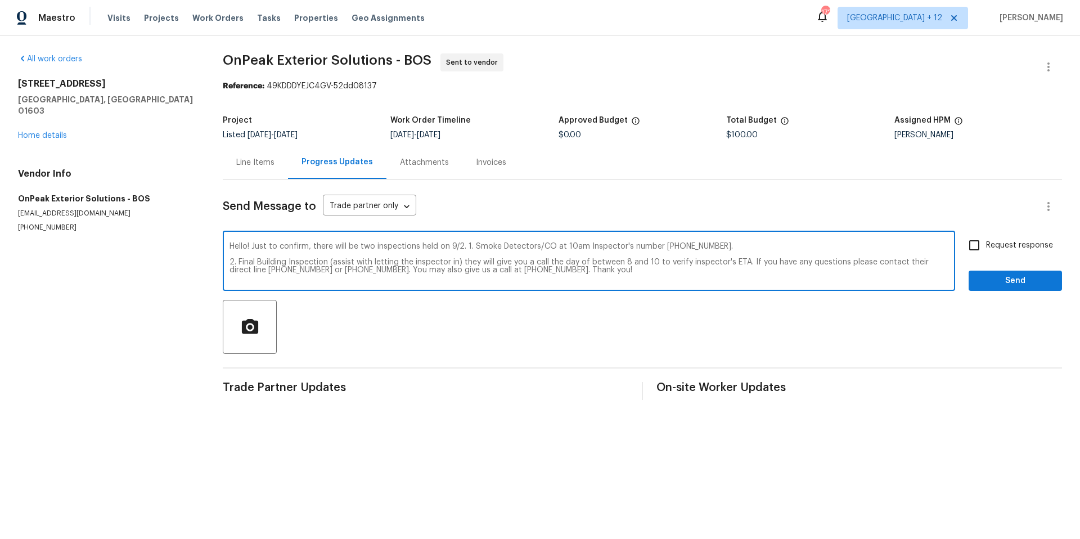
click at [466, 246] on textarea "Hello! Just to confirm, there will be two inspections held on 9/2. 1. Smoke Det…" at bounding box center [589, 261] width 719 height 39
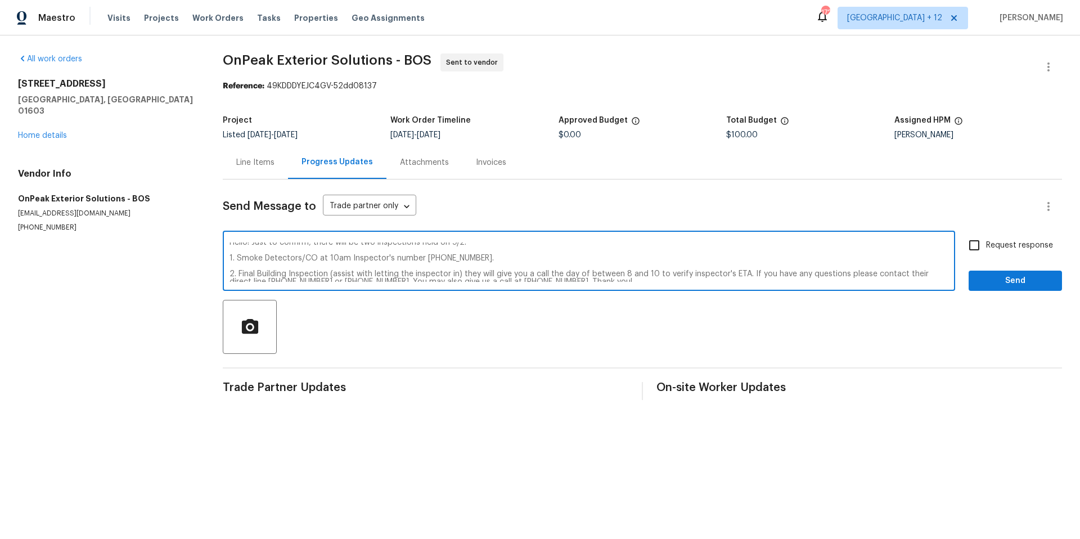
scroll to position [8, 0]
drag, startPoint x: 457, startPoint y: 268, endPoint x: 475, endPoint y: 276, distance: 20.2
click at [457, 268] on textarea "Hello! Just to confirm, there will be two inspections held on 9/2. 1. Smoke Det…" at bounding box center [589, 261] width 719 height 39
drag, startPoint x: 353, startPoint y: 268, endPoint x: 391, endPoint y: 280, distance: 40.0
click at [354, 268] on textarea "Hello! Just to confirm, there will be two inspections held on 9/2. 1. Smoke Det…" at bounding box center [589, 261] width 719 height 39
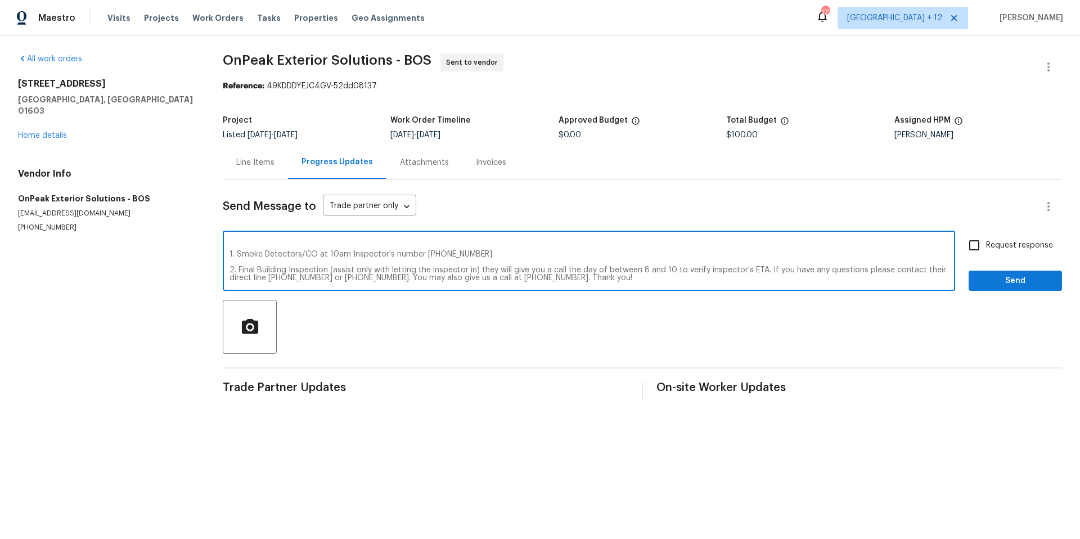
drag, startPoint x: 473, startPoint y: 268, endPoint x: 480, endPoint y: 271, distance: 7.8
click at [473, 268] on textarea "Hello! Just to confirm, there will be two inspections held on 9/2. 1. Smoke Det…" at bounding box center [589, 261] width 719 height 39
drag, startPoint x: 505, startPoint y: 268, endPoint x: 469, endPoint y: 268, distance: 36.6
click at [469, 268] on textarea "Hello! Just to confirm, there will be two inspections held on 9/2. 1. Smoke Det…" at bounding box center [589, 261] width 719 height 39
click at [771, 271] on textarea "Hello! Just to confirm, there will be two inspections held on 9/2. 1. Smoke Det…" at bounding box center [589, 261] width 719 height 39
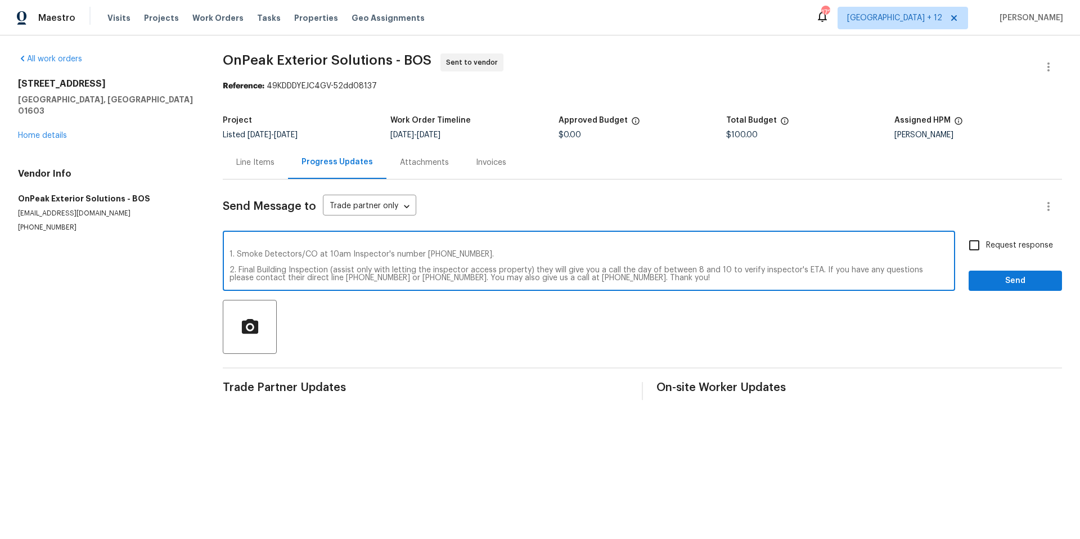
click at [0, 0] on span "inspector's" at bounding box center [0, 0] width 0 height 0
click at [905, 273] on textarea "Hello! Just to confirm, there will be two inspections held on 9/2. 1. Smoke Det…" at bounding box center [589, 261] width 719 height 39
click at [0, 0] on span "questions" at bounding box center [0, 0] width 0 height 0
click at [711, 279] on textarea "Hello! Just to confirm, there will be two inspections held on 9/2. 1. Smoke Det…" at bounding box center [589, 261] width 719 height 39
click at [576, 277] on textarea "Hello! Just to confirm, there will be two inspections held on 9/2. 1. Smoke Det…" at bounding box center [589, 261] width 719 height 39
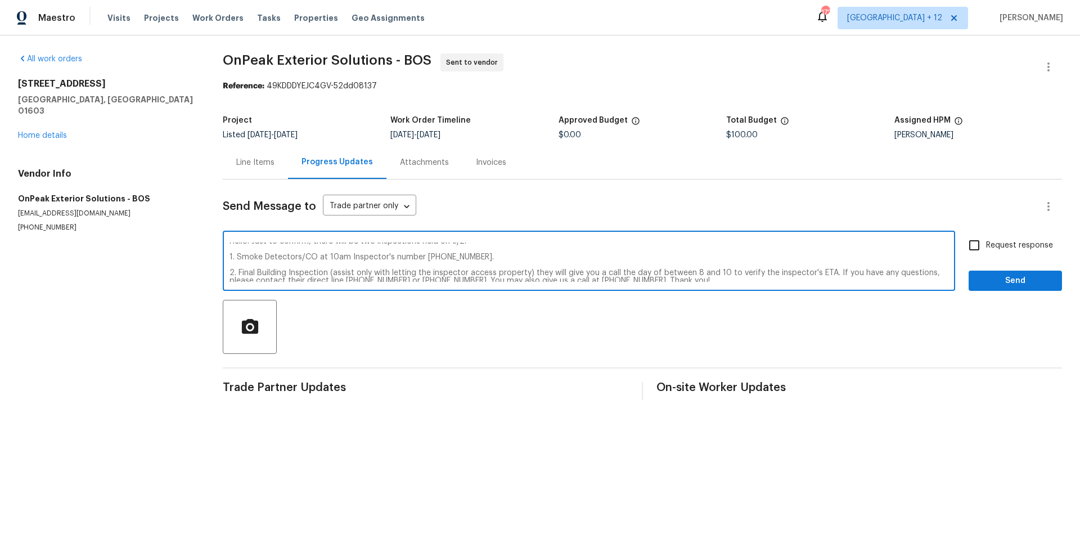
scroll to position [0, 0]
type textarea "Hello! Just to confirm, there will be two inspections held on 9/2. 1. Smoke Det…"
click at [968, 247] on input "Request response" at bounding box center [975, 245] width 24 height 24
checkbox input "true"
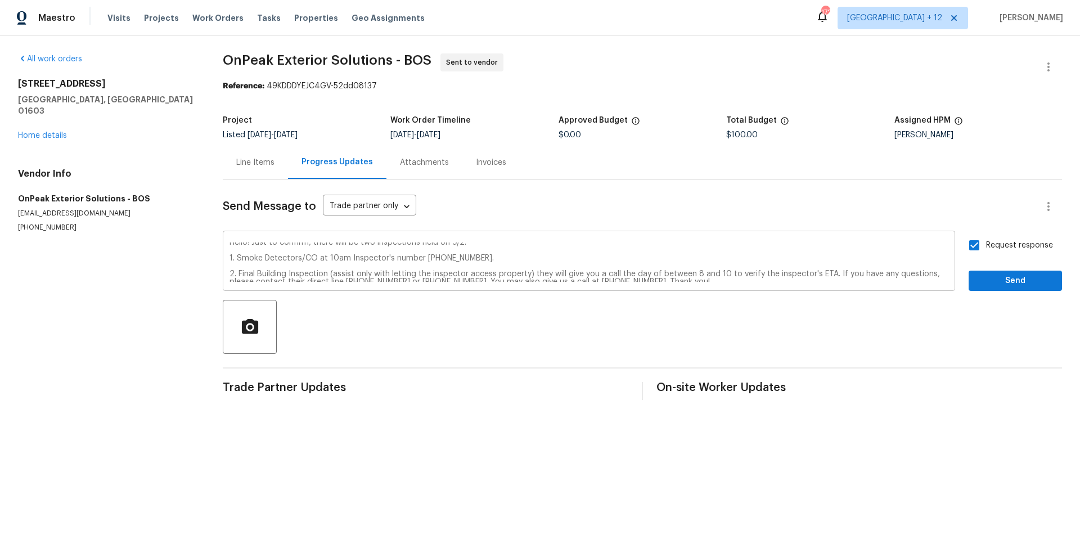
scroll to position [8, 0]
click at [978, 278] on span "Send" at bounding box center [1015, 281] width 75 height 14
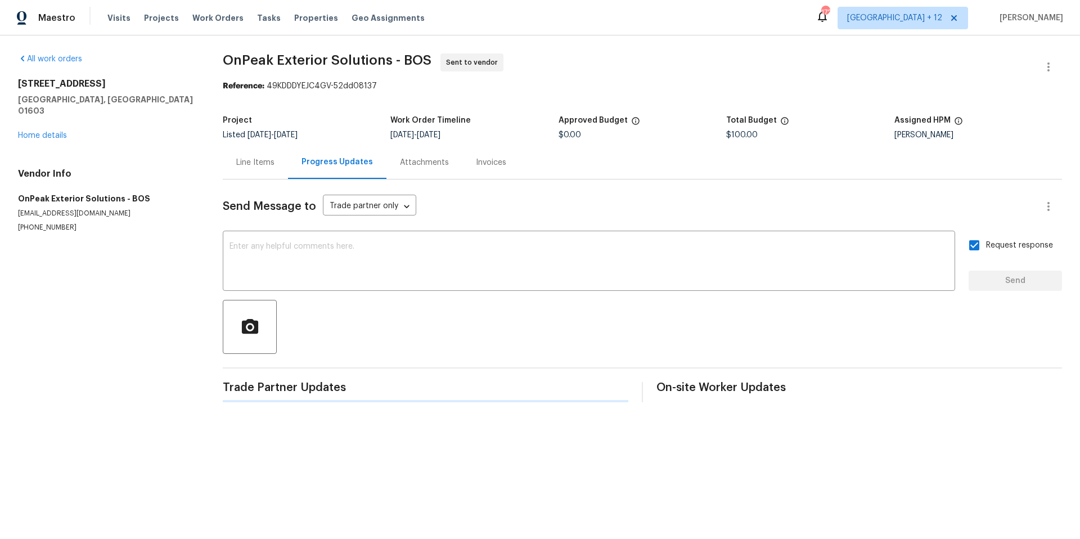
scroll to position [0, 0]
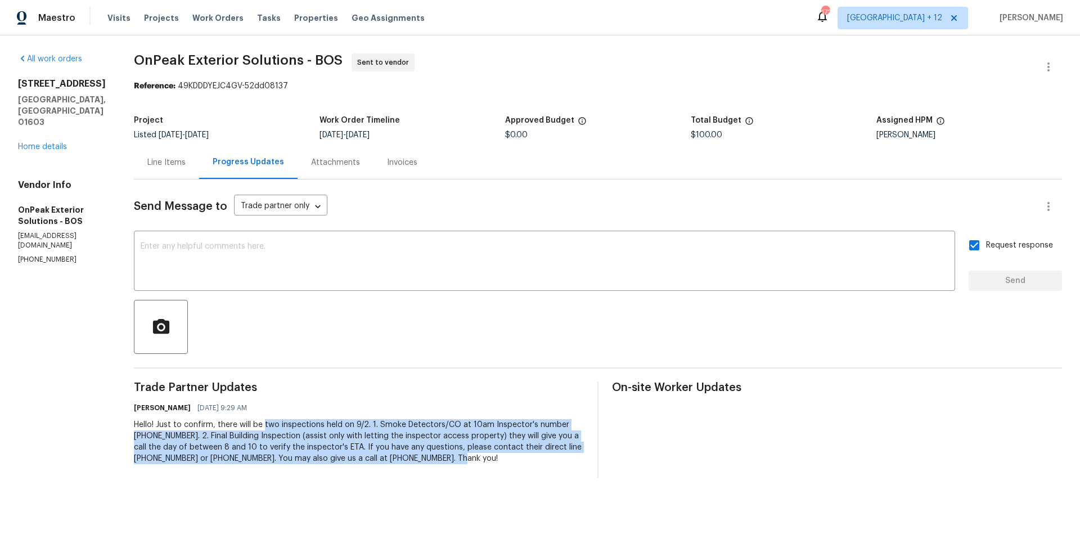
drag, startPoint x: 266, startPoint y: 424, endPoint x: 500, endPoint y: 486, distance: 241.4
click at [500, 486] on div "All work orders [STREET_ADDRESS] Home details Vendor Info OnPeak Exterior Solut…" at bounding box center [540, 265] width 1080 height 460
copy div "two inspections held on 9/2. 1. Smoke Detectors/CO at 10am Inspector's number […"
